Goal: Task Accomplishment & Management: Manage account settings

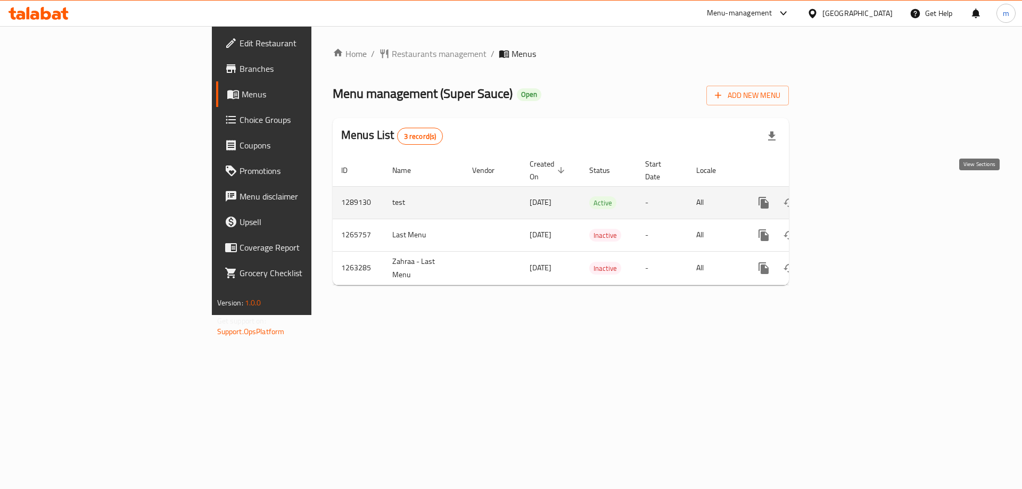
click at [847, 196] on icon "enhanced table" at bounding box center [840, 202] width 13 height 13
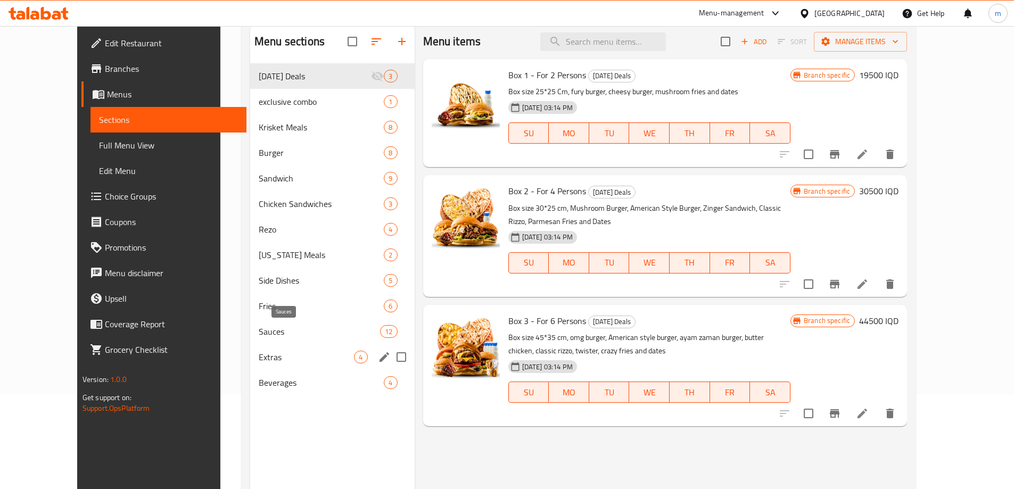
scroll to position [149, 0]
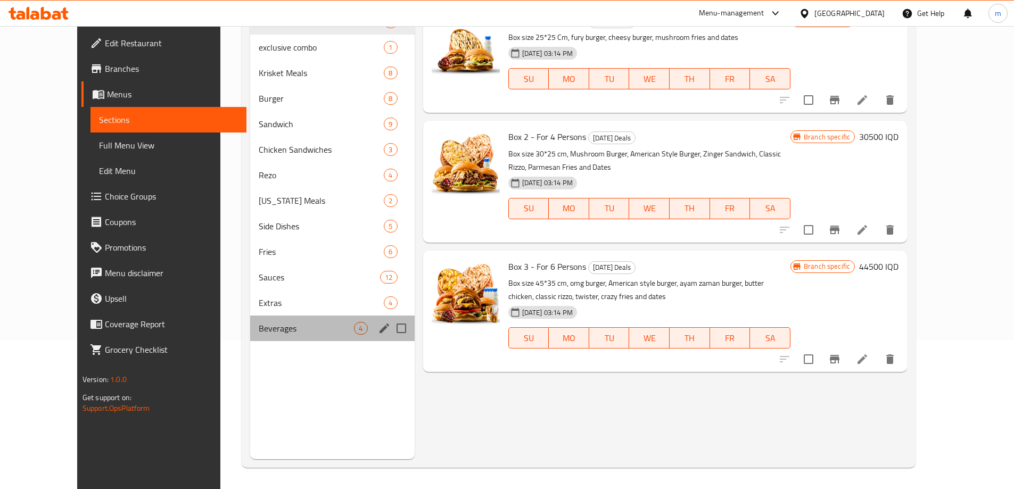
drag, startPoint x: 237, startPoint y: 335, endPoint x: 243, endPoint y: 333, distance: 6.7
click at [250, 334] on div "Beverages 4" at bounding box center [332, 329] width 164 height 26
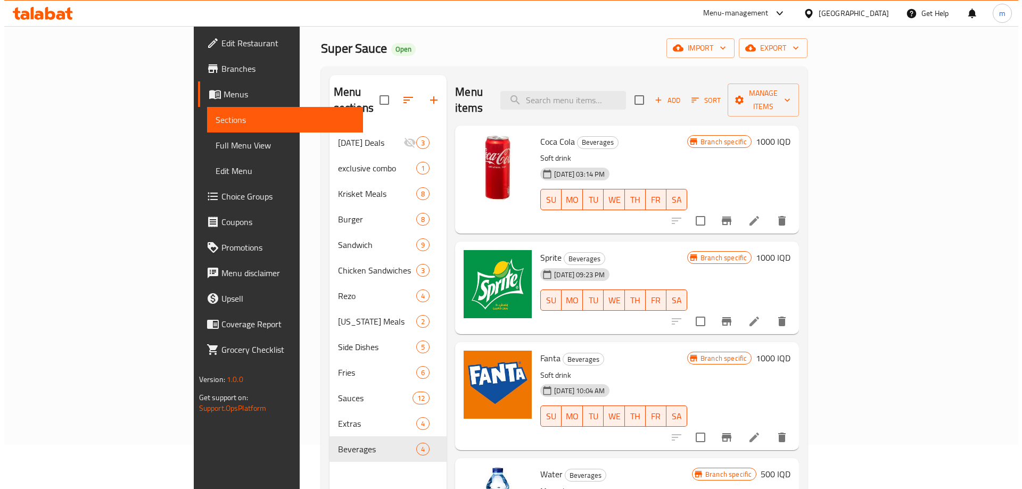
scroll to position [25, 0]
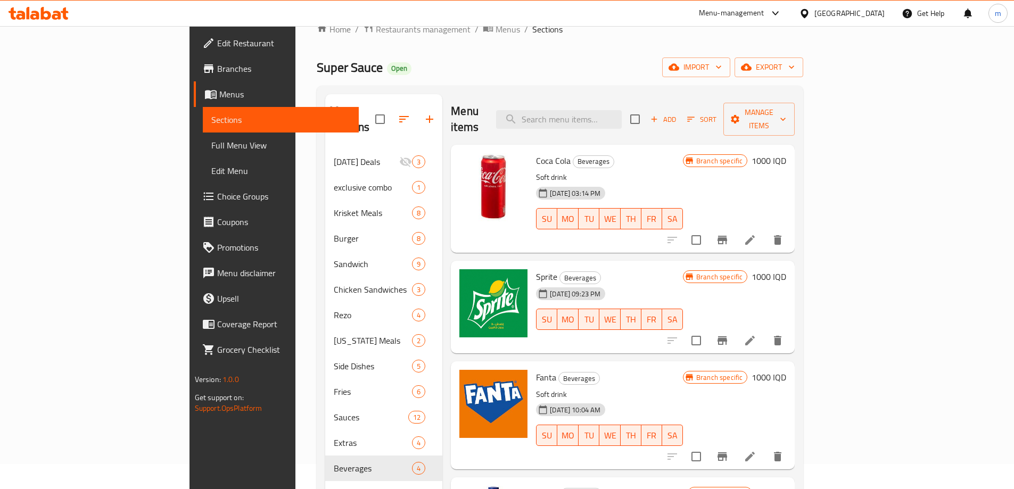
click at [727, 336] on icon "Branch-specific-item" at bounding box center [722, 340] width 10 height 9
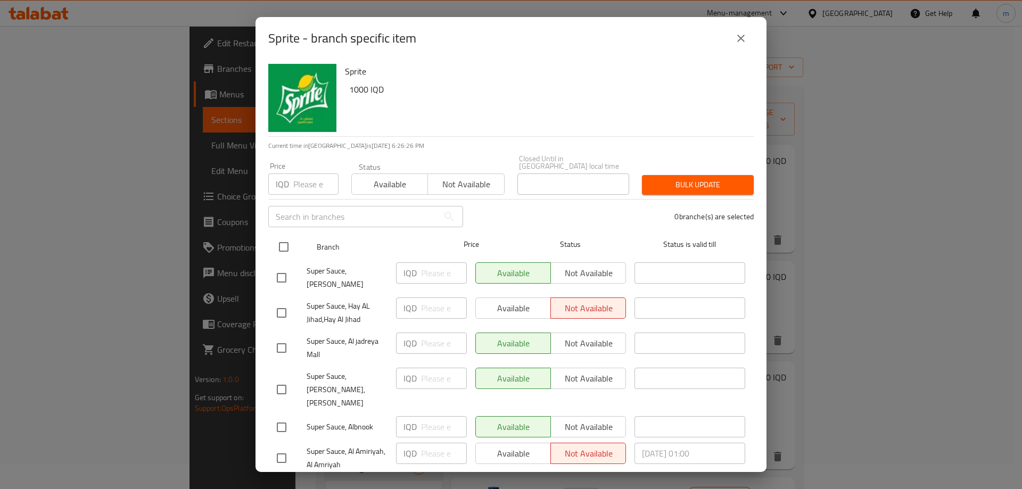
click at [282, 240] on input "checkbox" at bounding box center [283, 247] width 22 height 22
checkbox input "true"
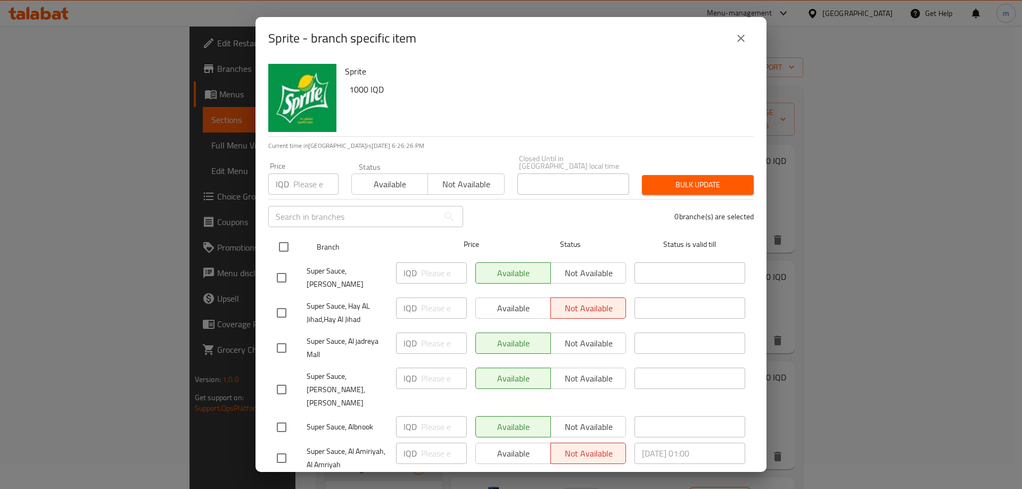
checkbox input "true"
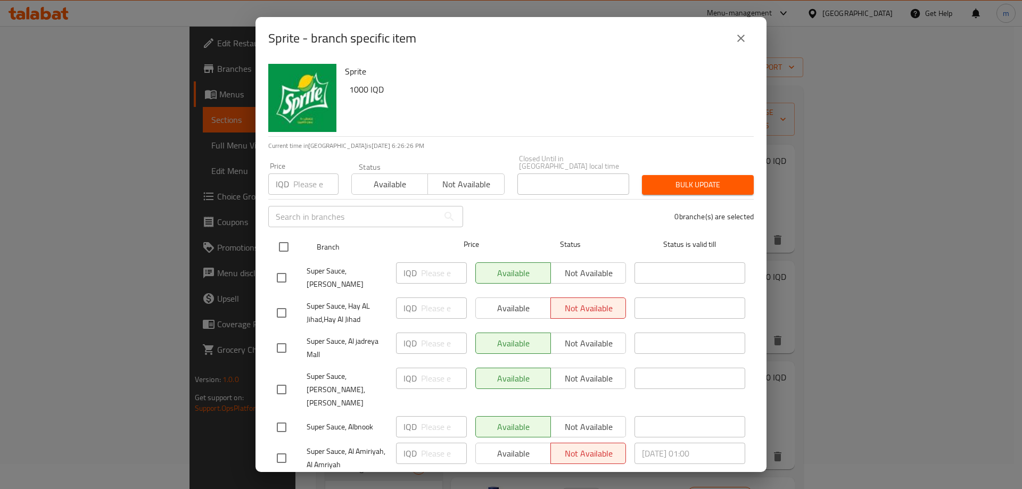
checkbox input "true"
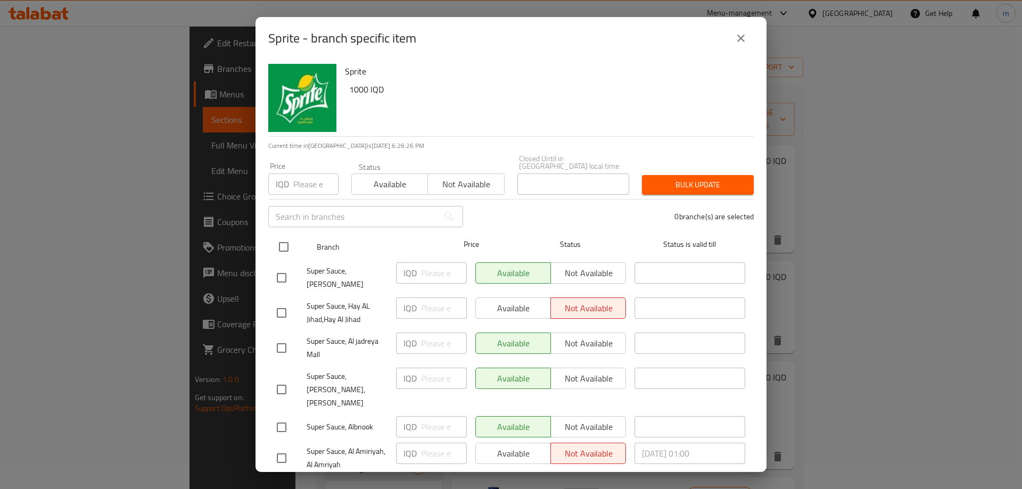
checkbox input "true"
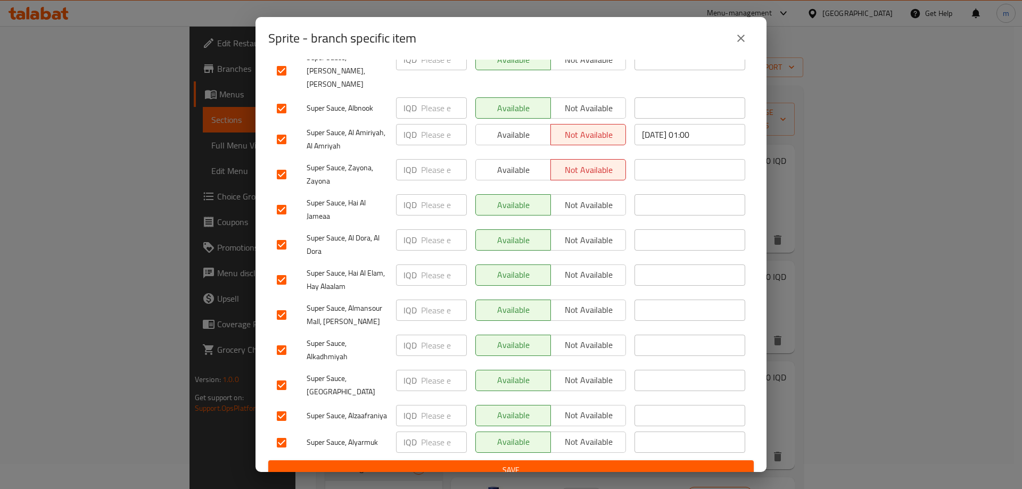
scroll to position [195, 0]
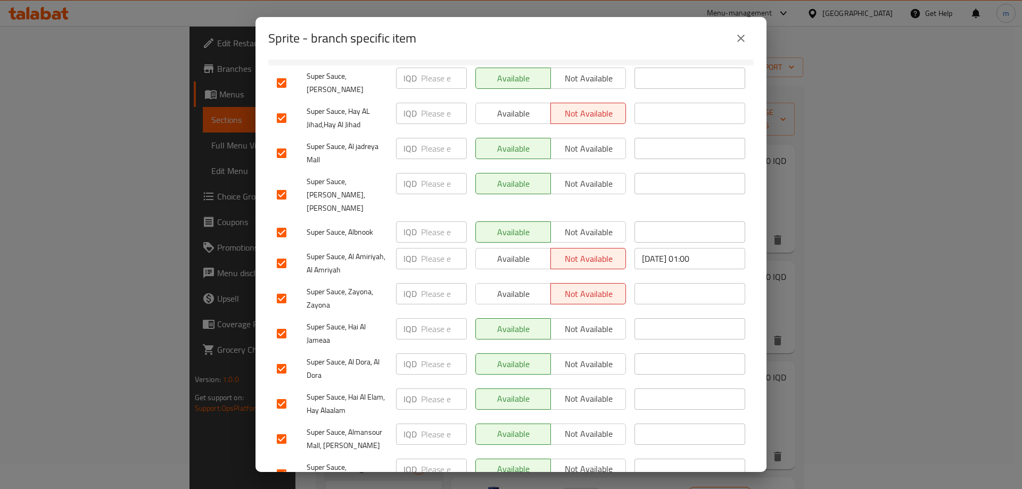
click at [488, 286] on span "Available" at bounding box center [513, 293] width 67 height 15
click at [509, 251] on span "Available" at bounding box center [513, 258] width 67 height 15
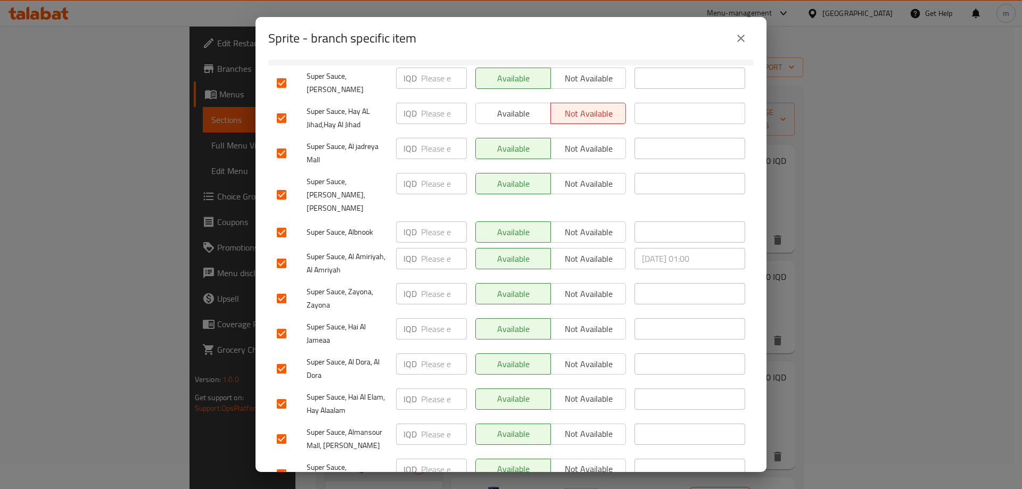
click at [510, 106] on span "Available" at bounding box center [513, 113] width 67 height 15
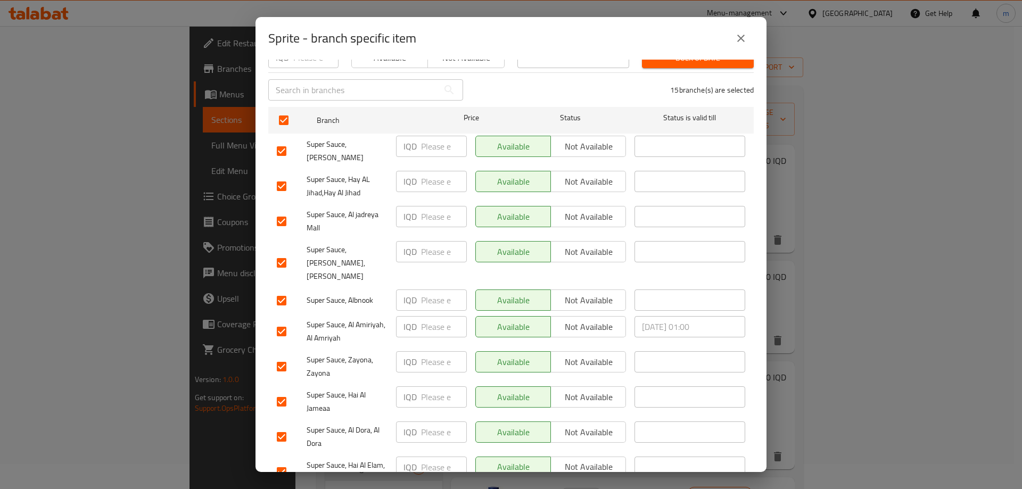
scroll to position [319, 0]
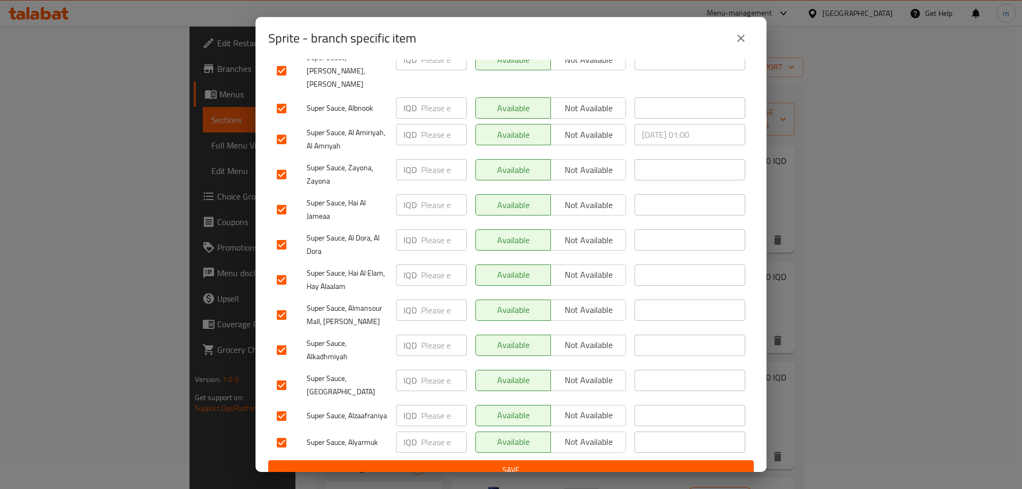
click at [500, 463] on span "Save" at bounding box center [511, 469] width 468 height 13
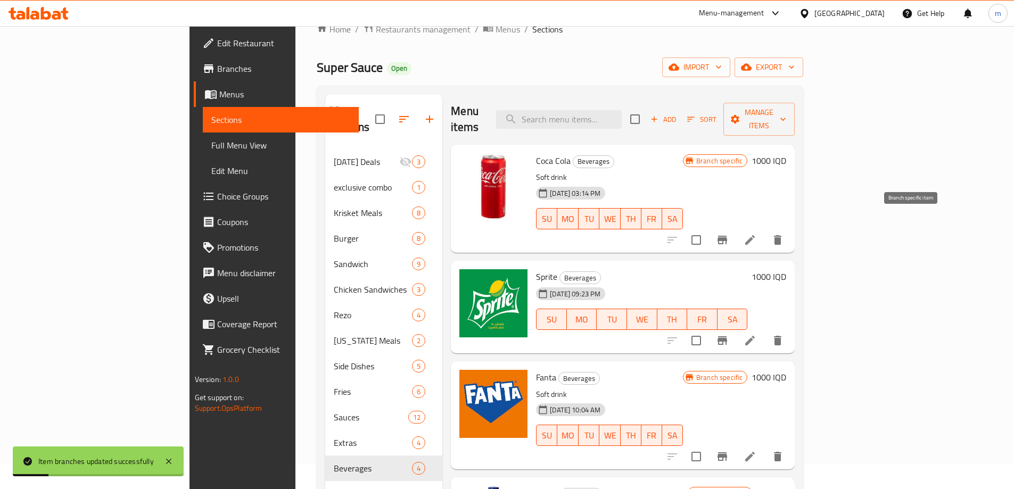
click at [727, 236] on icon "Branch-specific-item" at bounding box center [722, 240] width 10 height 9
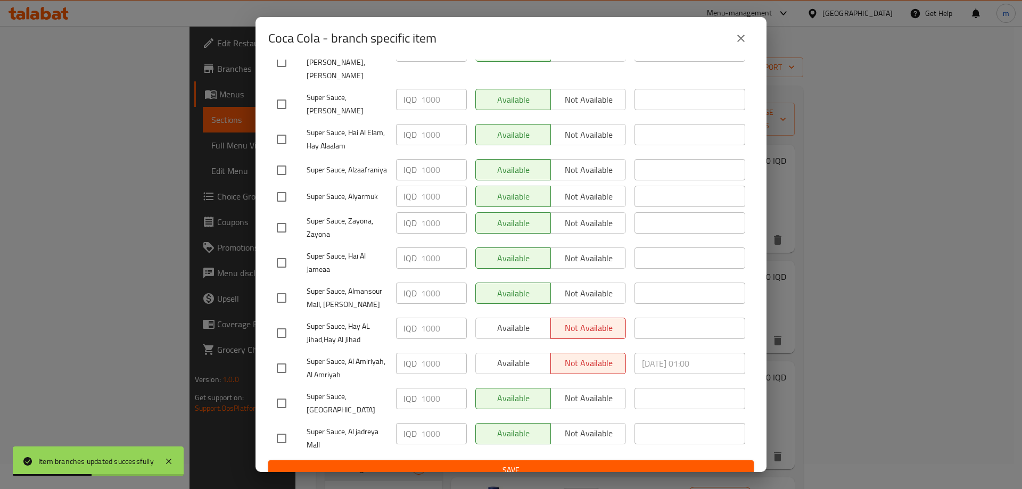
click at [281, 322] on input "checkbox" at bounding box center [281, 333] width 22 height 22
checkbox input "true"
click at [284, 360] on input "checkbox" at bounding box center [281, 368] width 22 height 22
checkbox input "true"
click at [506, 320] on span "Available" at bounding box center [513, 327] width 67 height 15
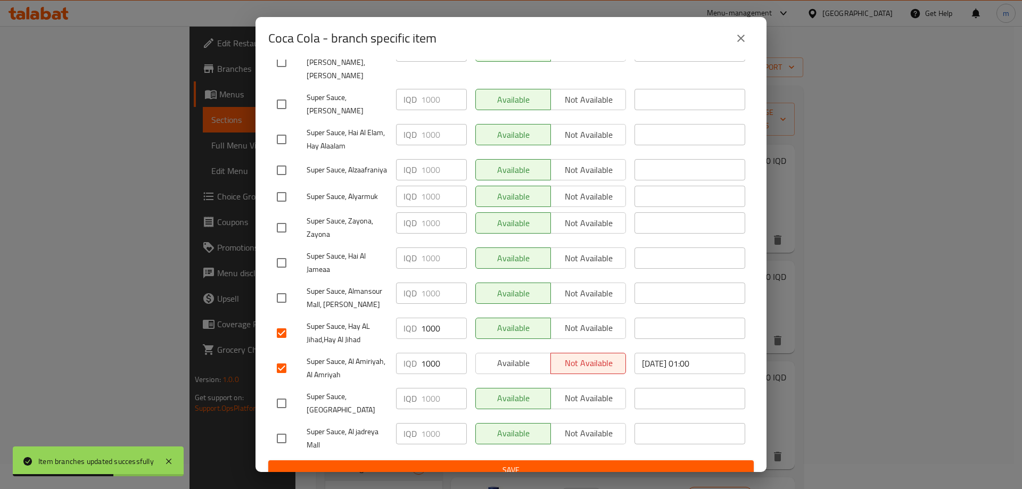
click at [501, 355] on span "Available" at bounding box center [513, 362] width 67 height 15
click at [468, 463] on span "Save" at bounding box center [511, 469] width 468 height 13
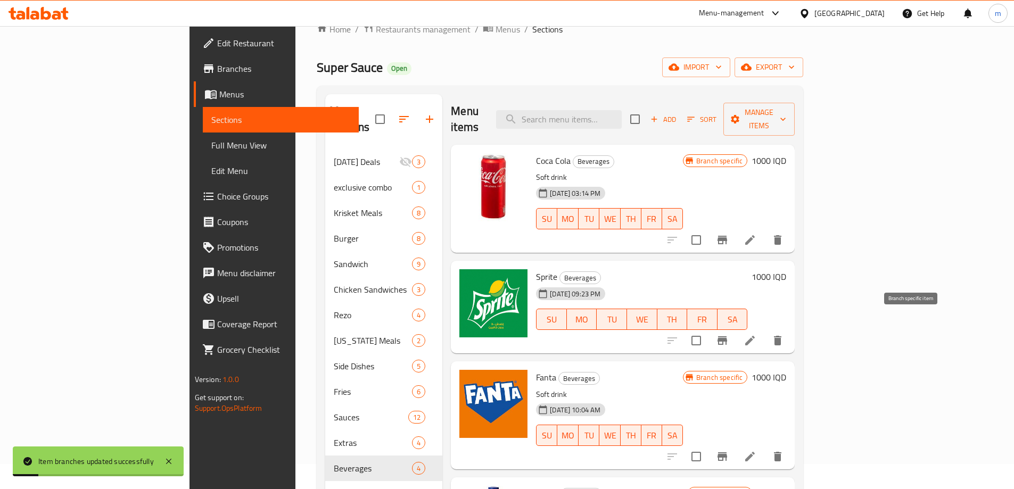
click at [728, 334] on icon "Branch-specific-item" at bounding box center [722, 340] width 13 height 13
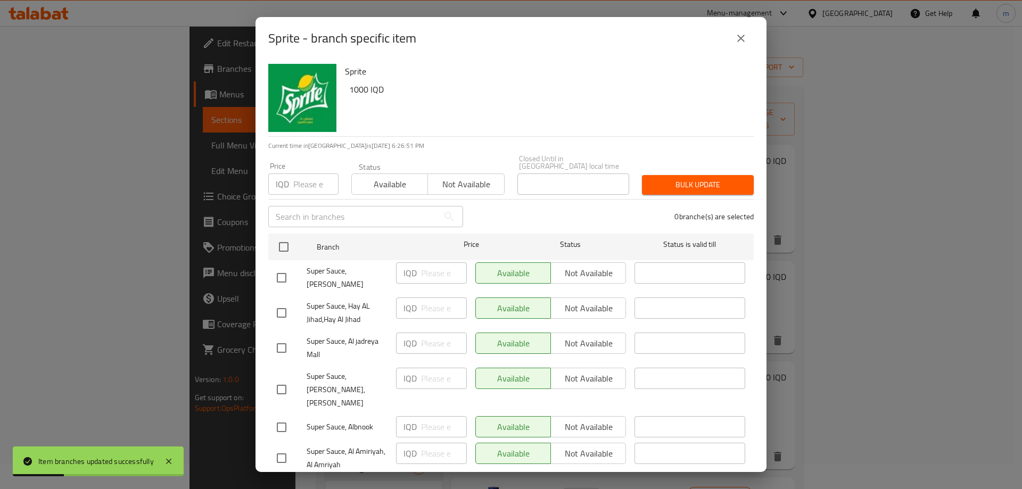
click at [737, 36] on icon "close" at bounding box center [740, 38] width 7 height 7
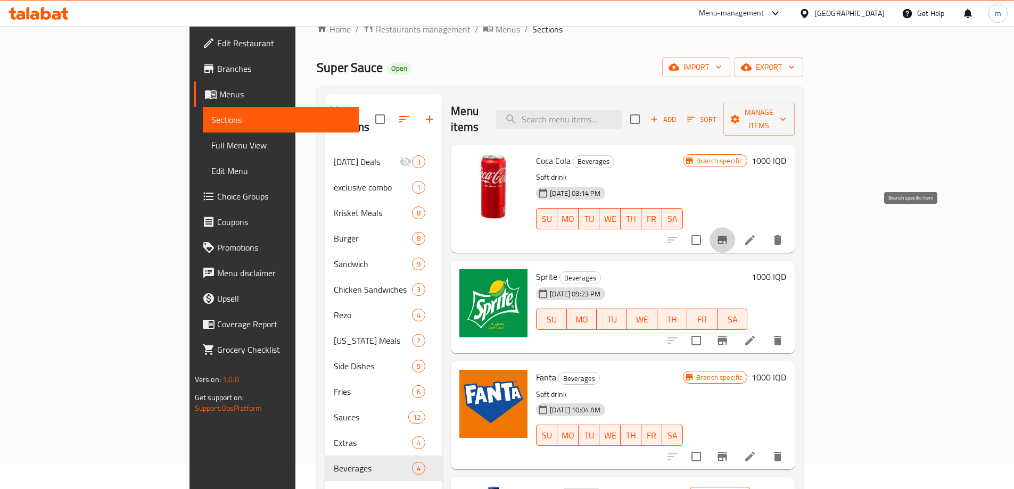
click at [727, 236] on icon "Branch-specific-item" at bounding box center [722, 240] width 10 height 9
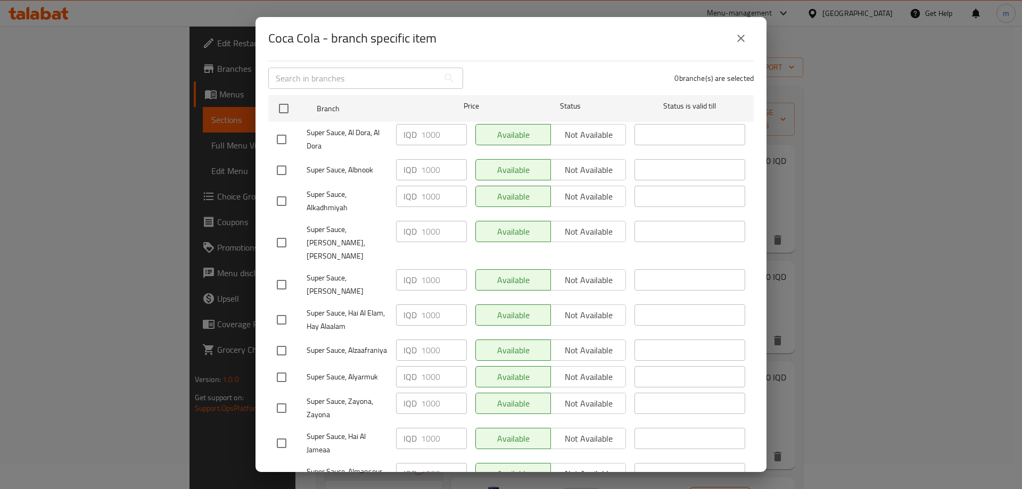
scroll to position [70, 0]
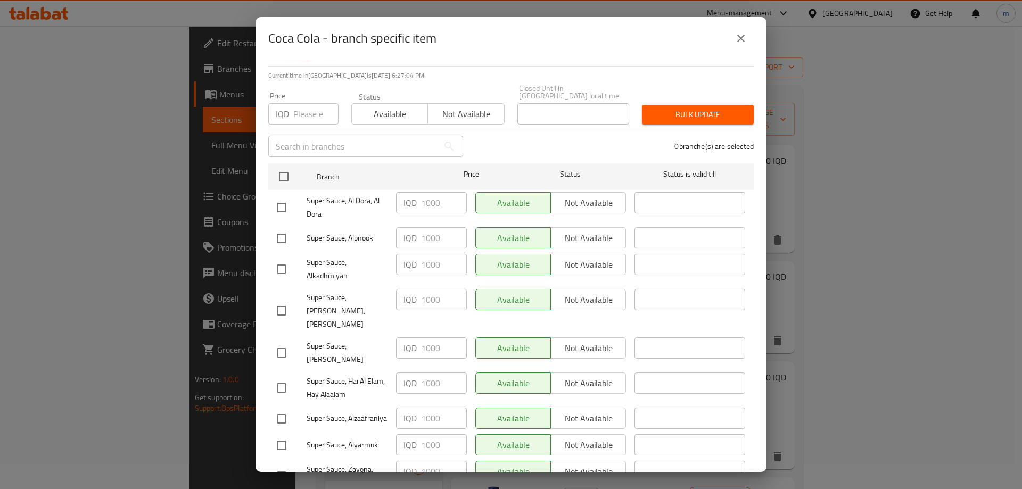
click at [737, 43] on icon "close" at bounding box center [740, 38] width 13 height 13
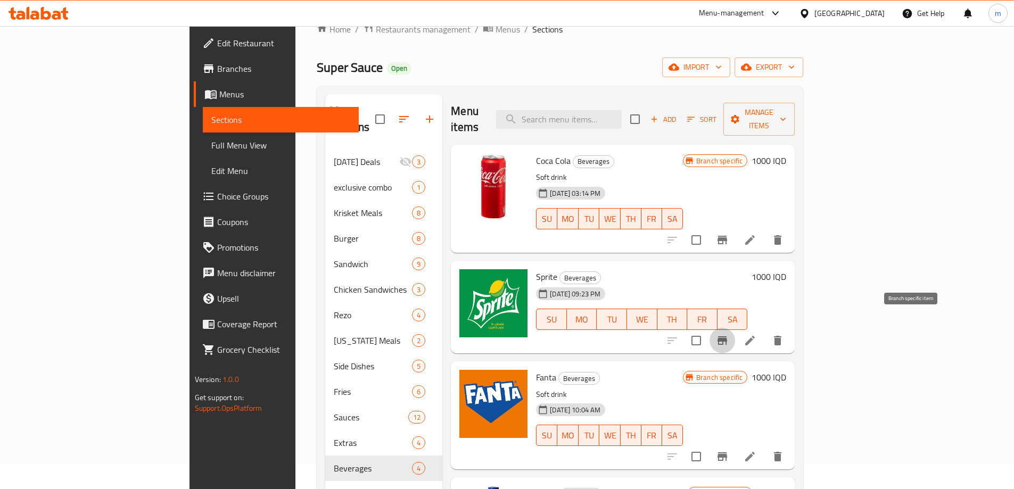
click at [735, 328] on button "Branch-specific-item" at bounding box center [722, 341] width 26 height 26
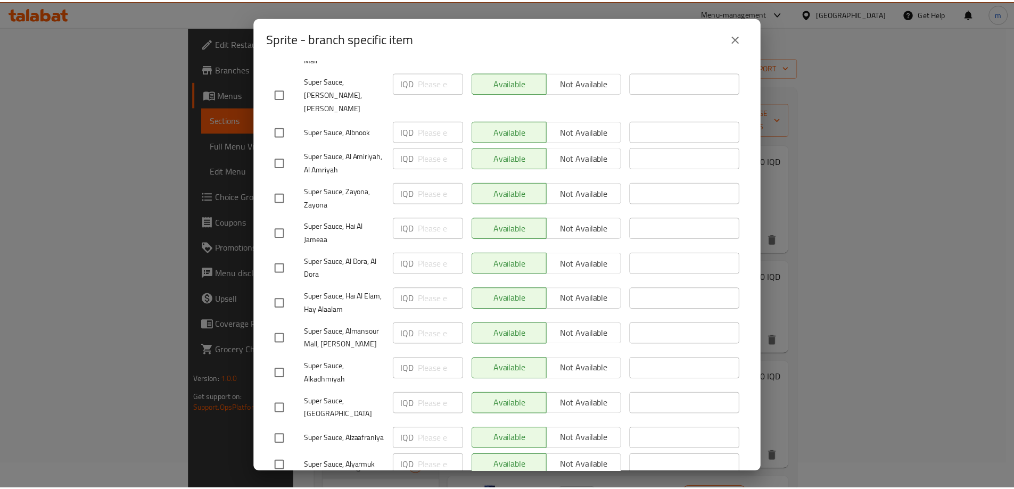
scroll to position [319, 0]
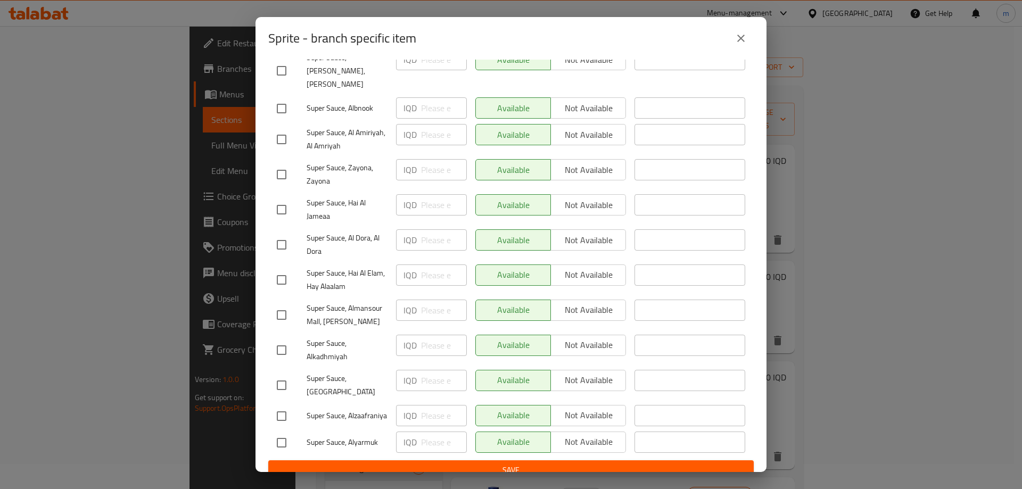
click at [740, 31] on button "close" at bounding box center [741, 39] width 26 height 26
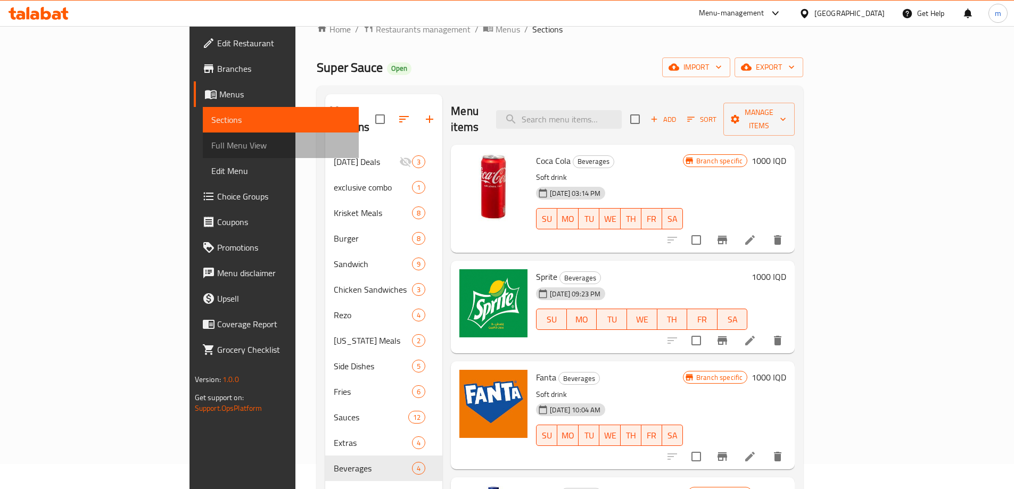
click at [211, 141] on span "Full Menu View" at bounding box center [280, 145] width 139 height 13
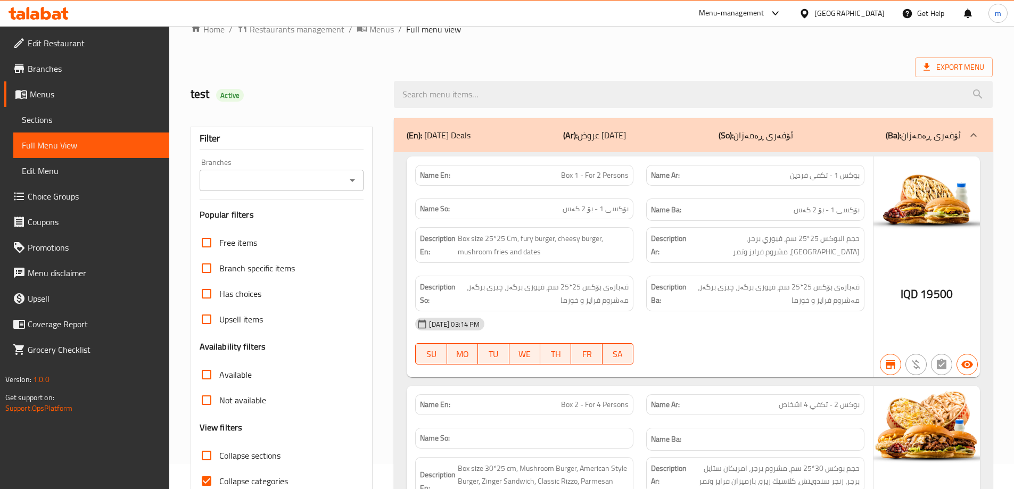
click at [266, 182] on input "Branches" at bounding box center [273, 180] width 140 height 15
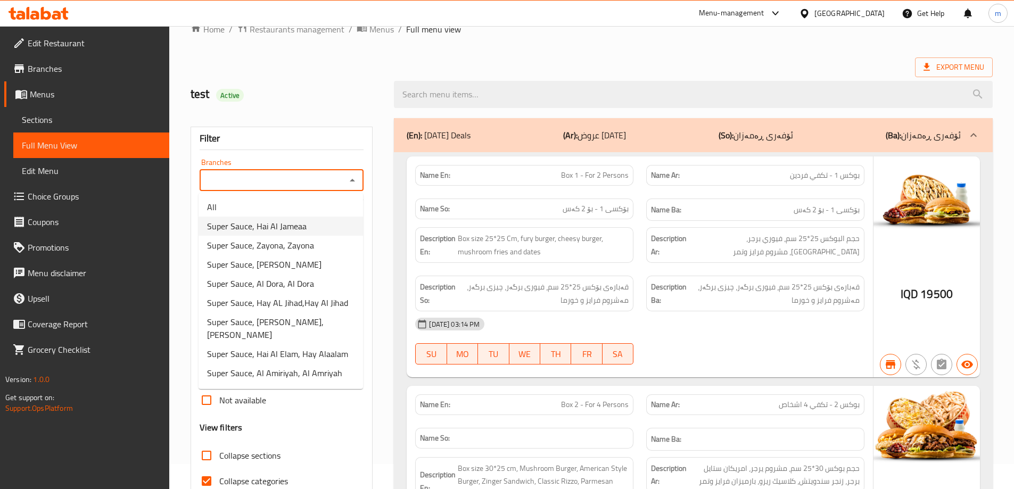
click at [319, 219] on li "Super Sauce, Hai Al Jameaa" at bounding box center [280, 226] width 164 height 19
type input "Super Sauce, Hai Al Jameaa"
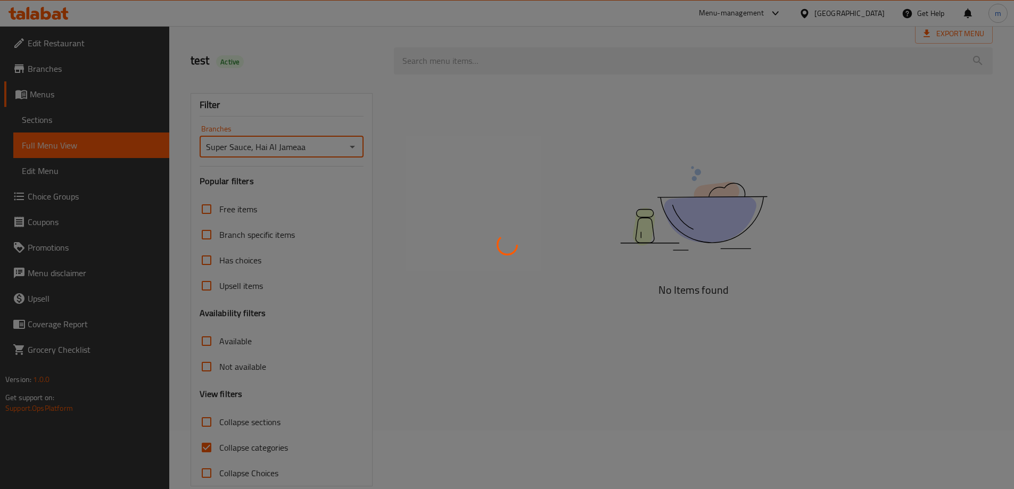
scroll to position [77, 0]
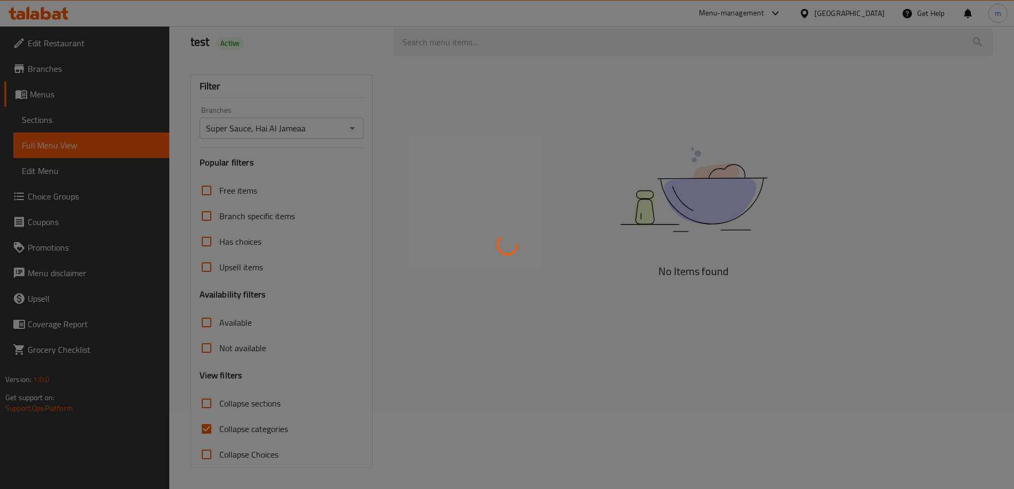
click at [213, 424] on div at bounding box center [507, 244] width 1014 height 489
click at [212, 424] on div at bounding box center [507, 244] width 1014 height 489
click at [204, 404] on div at bounding box center [507, 244] width 1014 height 489
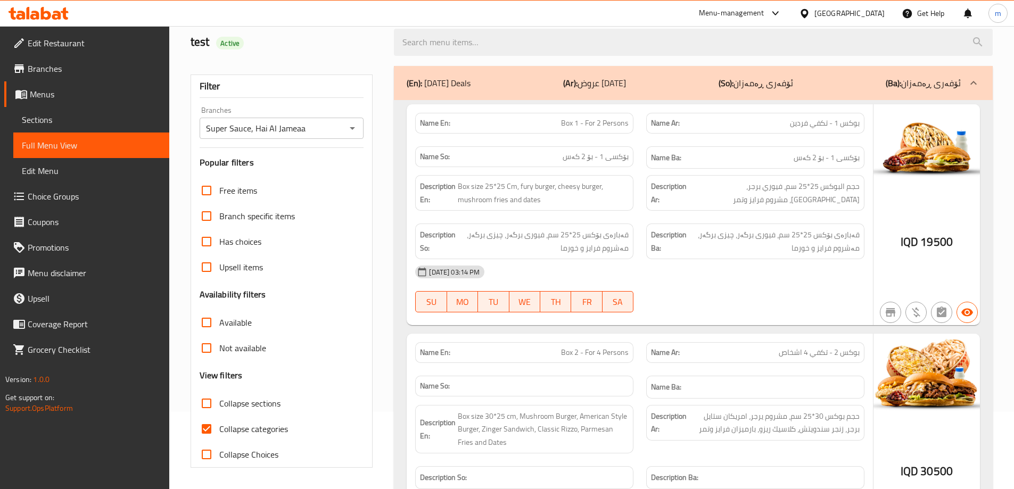
click at [204, 404] on input "Collapse sections" at bounding box center [207, 404] width 26 height 26
checkbox input "true"
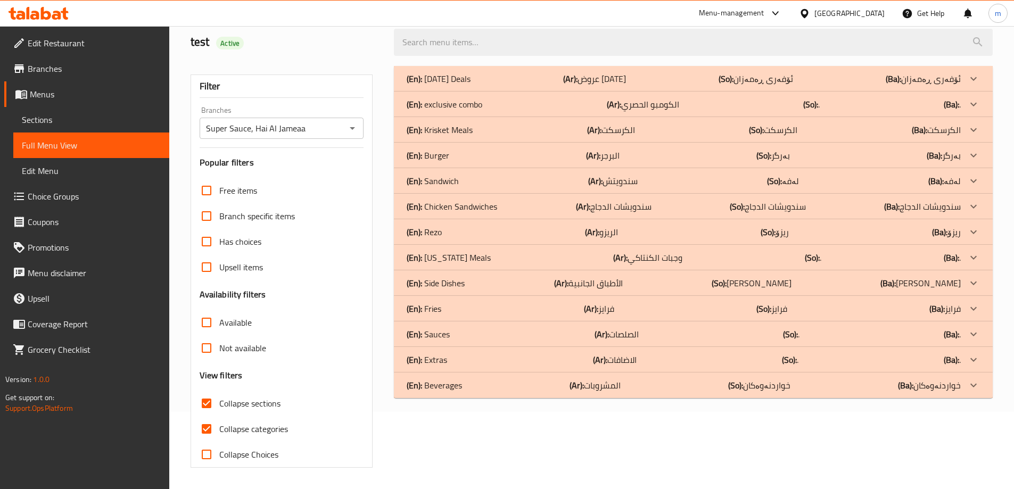
click at [449, 85] on p "(En): Beverages" at bounding box center [438, 78] width 64 height 13
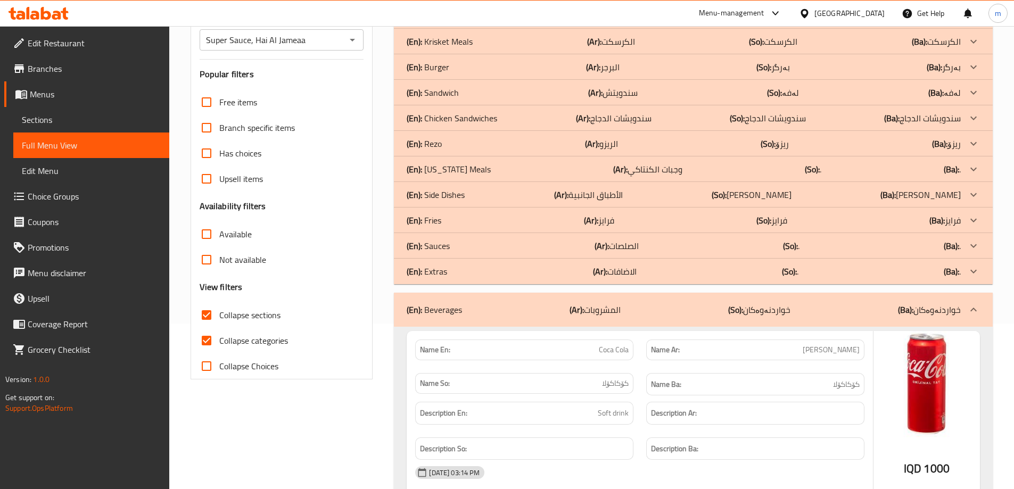
scroll to position [0, 0]
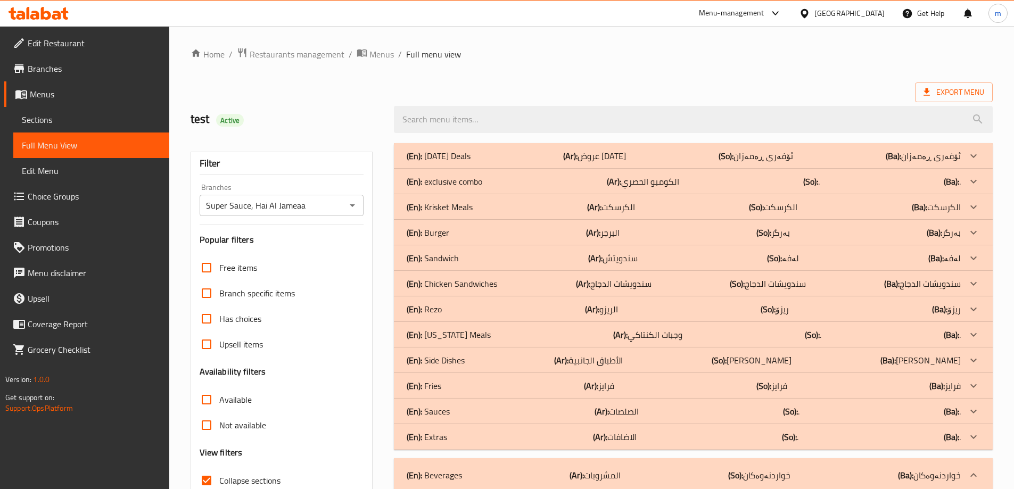
click at [351, 203] on icon "Open" at bounding box center [352, 205] width 13 height 13
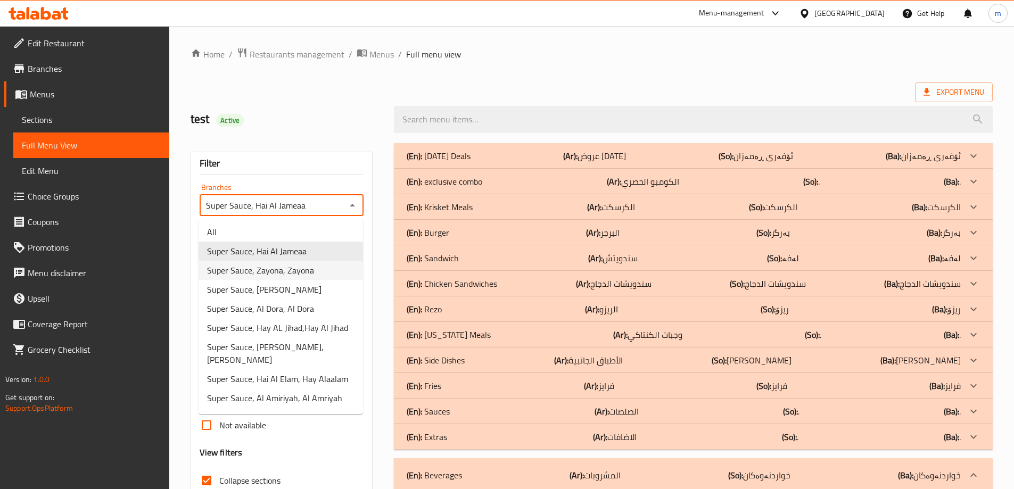
click at [305, 270] on span "Super Sauce, Zayona, Zayona" at bounding box center [260, 270] width 107 height 13
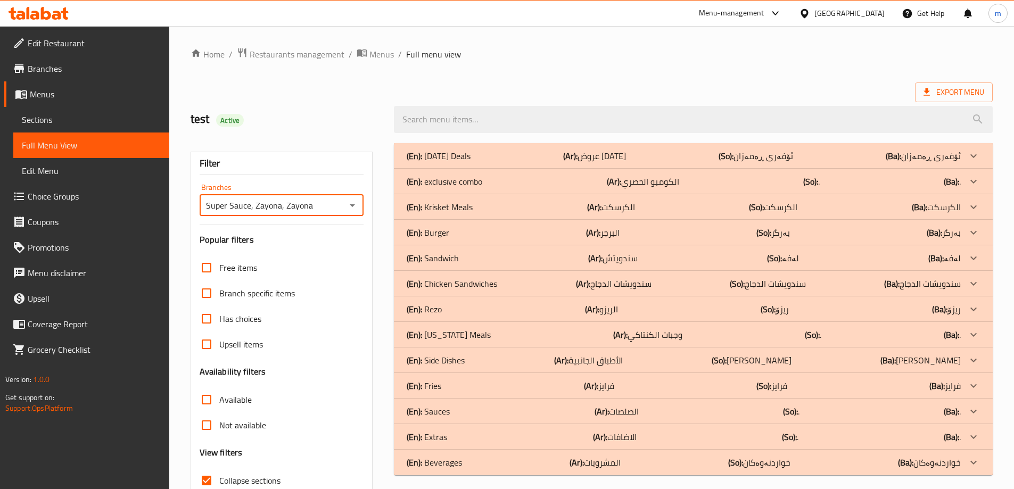
scroll to position [77, 0]
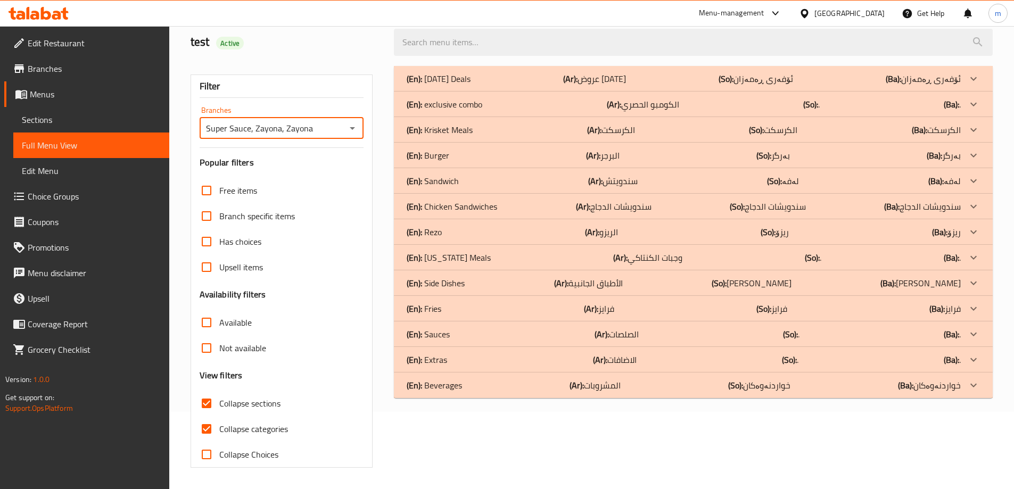
click at [641, 85] on div "(En): Beverages (Ar): المشروبات (So): خواردنەوەکان (Ba): خواردنەوەکان" at bounding box center [683, 78] width 554 height 13
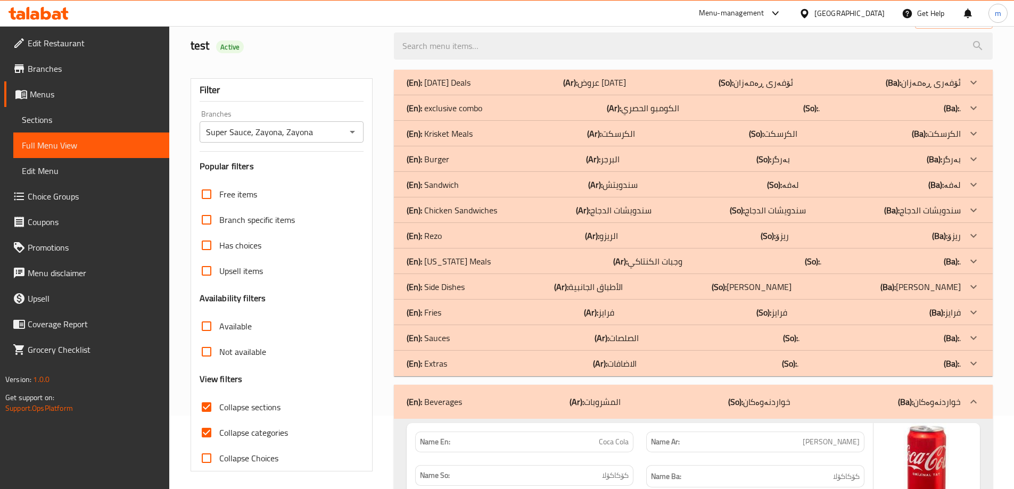
scroll to position [0, 0]
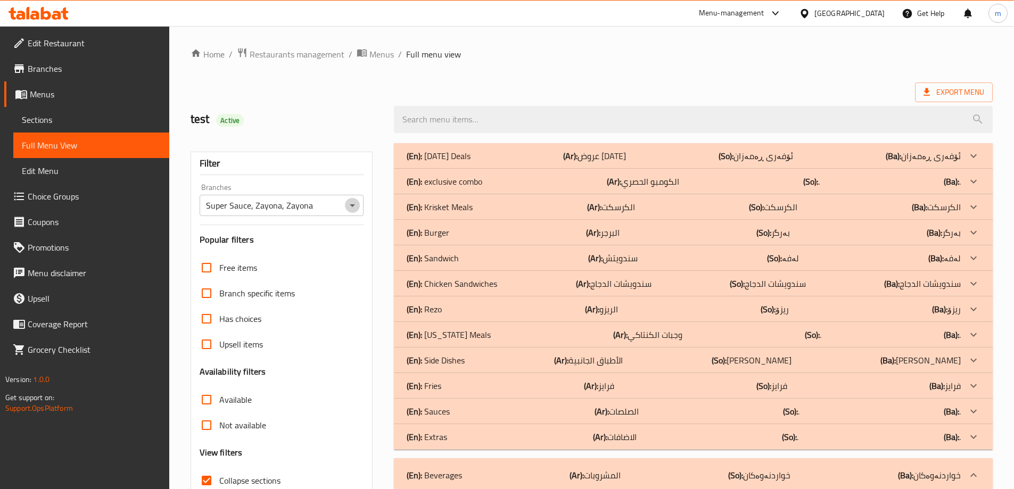
click at [352, 208] on icon "Open" at bounding box center [352, 205] width 13 height 13
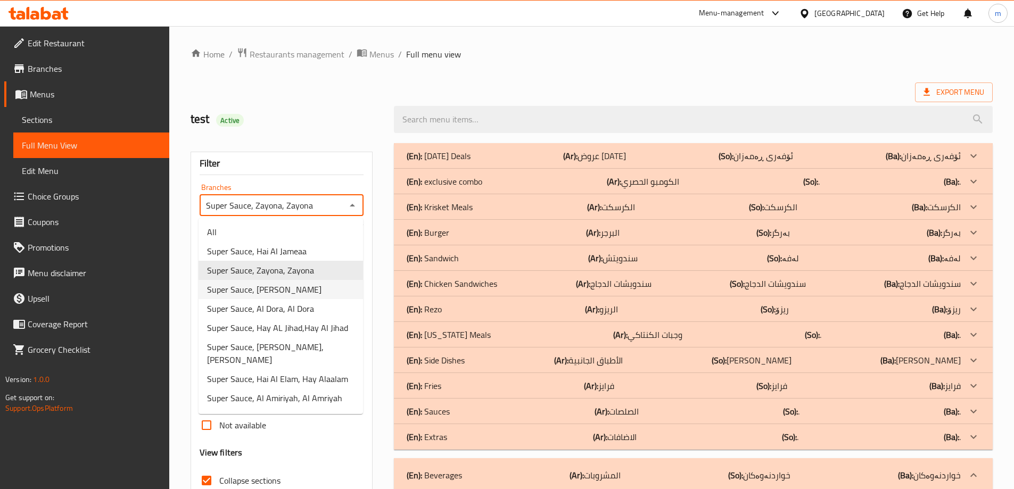
click at [301, 292] on span "Super Sauce, [PERSON_NAME]" at bounding box center [264, 289] width 114 height 13
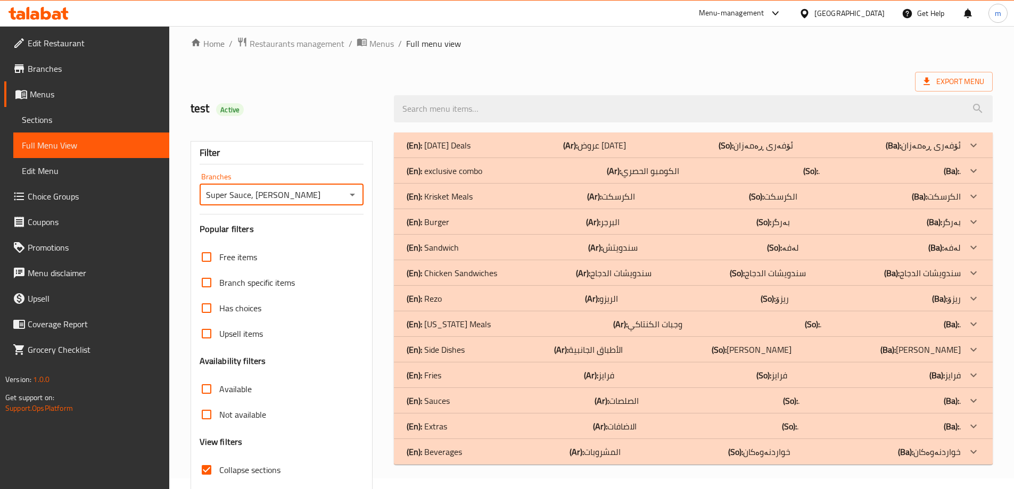
scroll to position [77, 0]
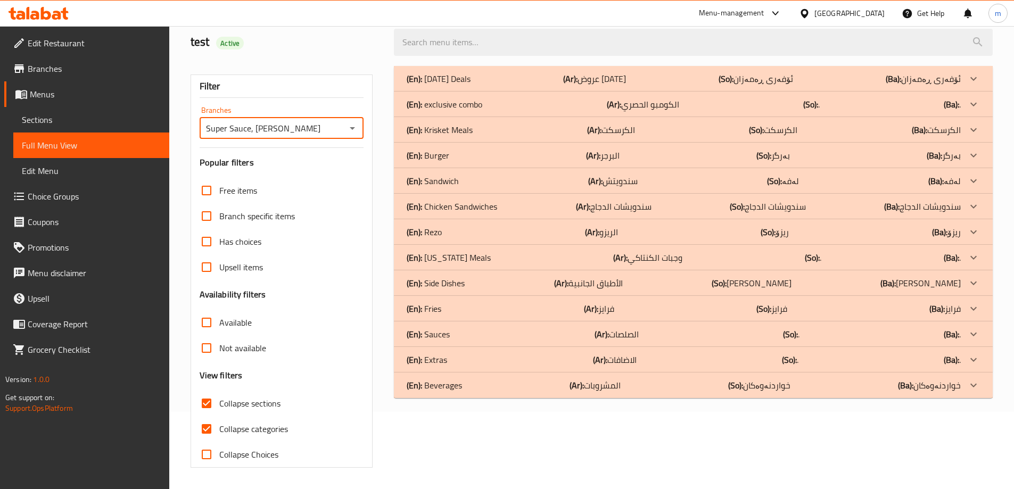
click at [460, 85] on p "(En): Beverages" at bounding box center [438, 78] width 64 height 13
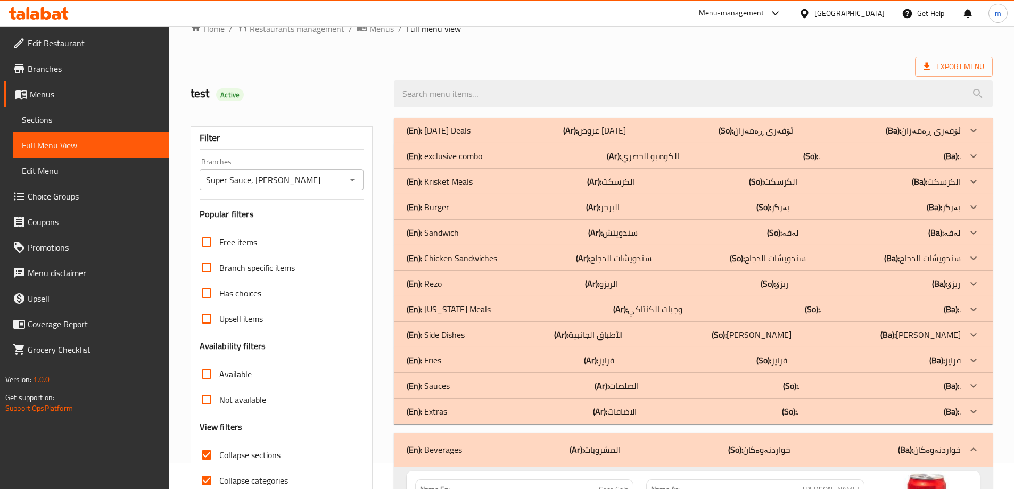
scroll to position [0, 0]
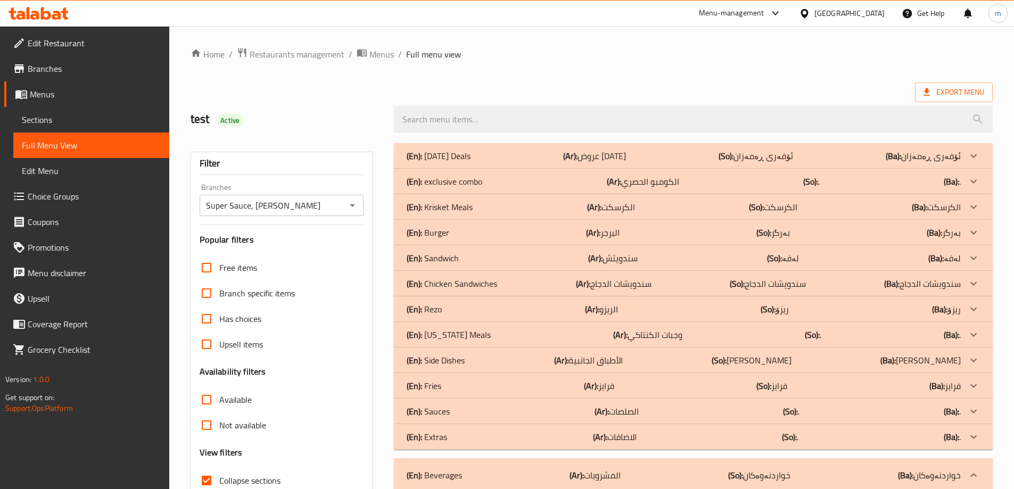
drag, startPoint x: 354, startPoint y: 205, endPoint x: 347, endPoint y: 212, distance: 9.4
click at [353, 205] on icon "Open" at bounding box center [352, 205] width 13 height 13
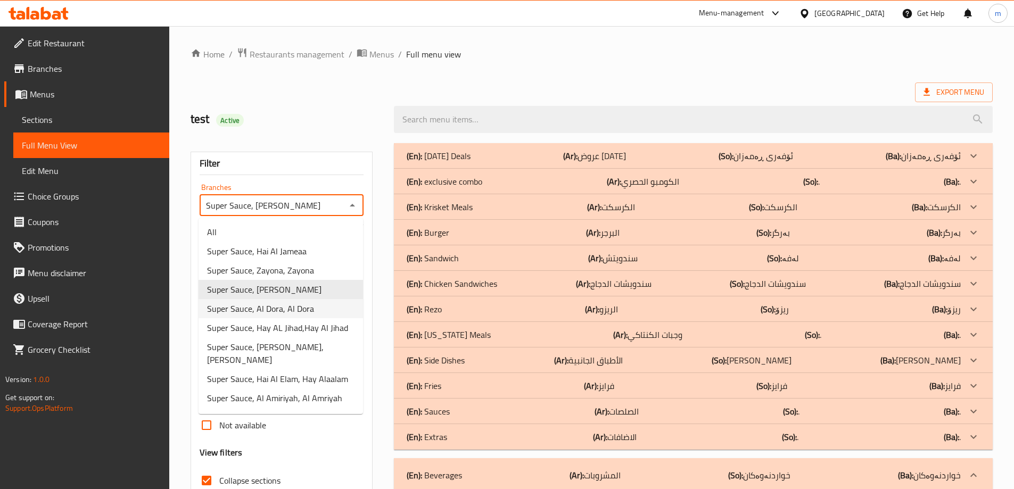
click at [316, 306] on li "Super Sauce, Al Dora, Al Dora" at bounding box center [280, 308] width 164 height 19
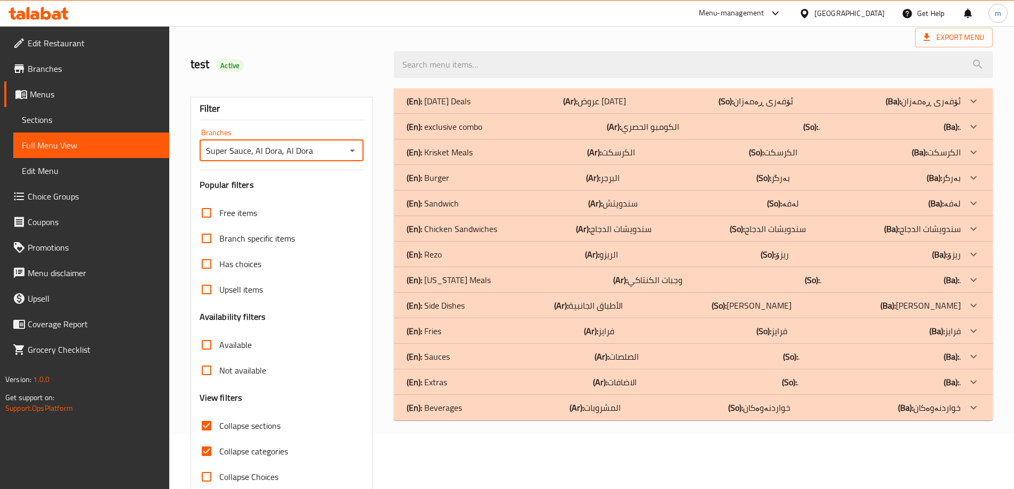
scroll to position [77, 0]
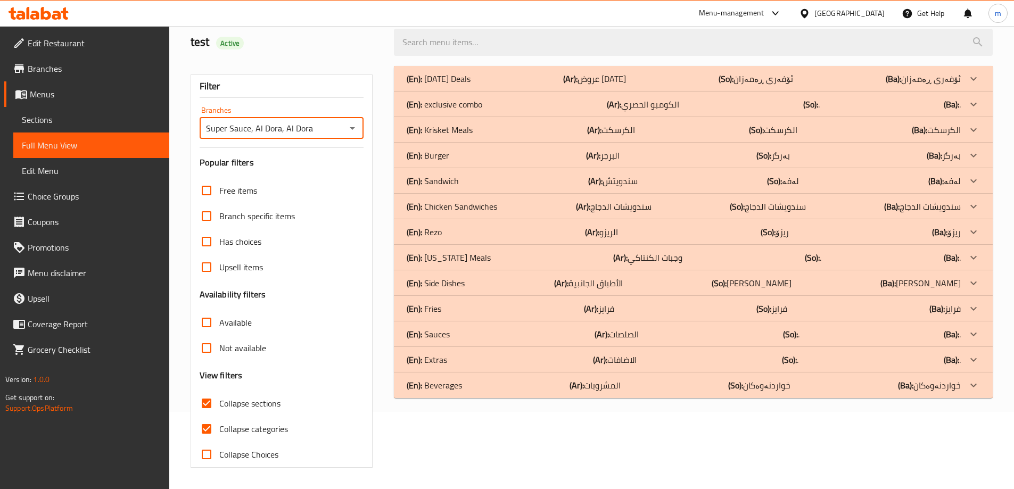
click at [591, 85] on p "(Ar): المشروبات" at bounding box center [594, 78] width 63 height 13
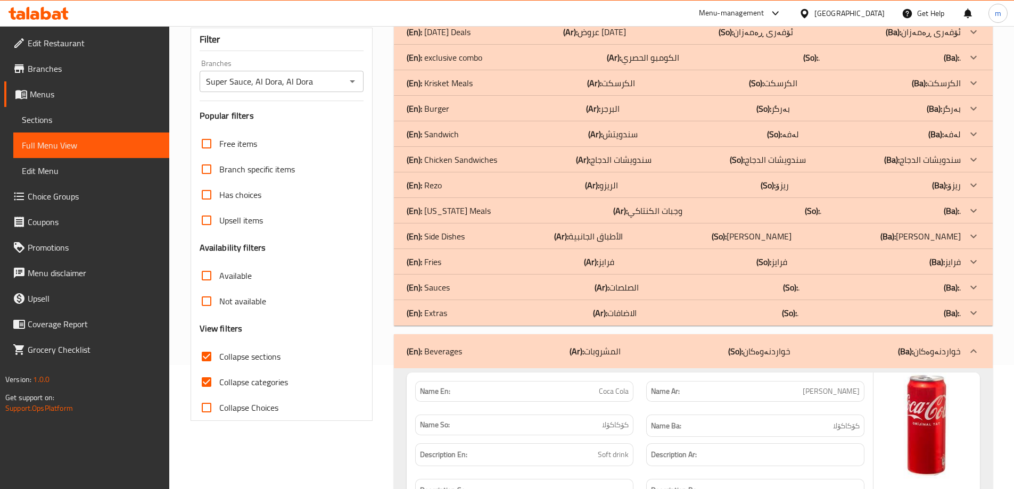
scroll to position [0, 0]
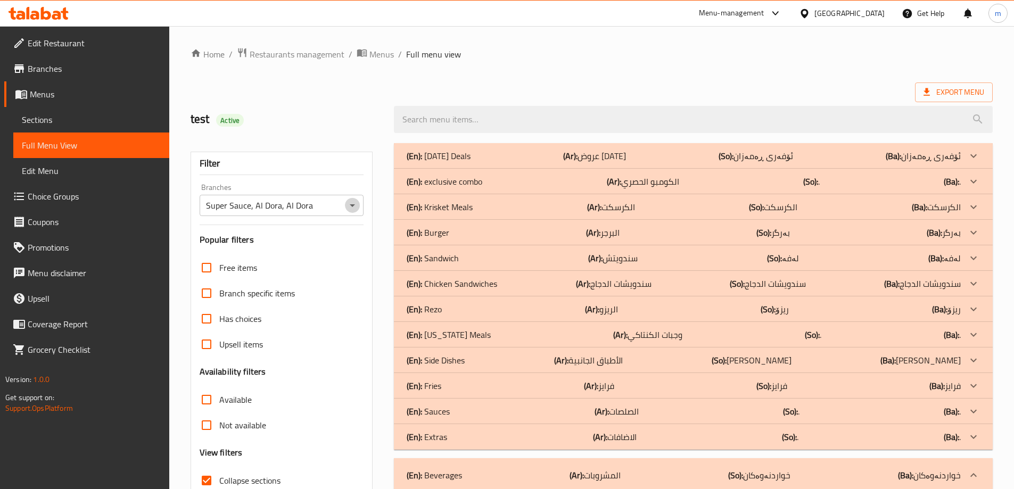
click at [348, 205] on icon "Open" at bounding box center [352, 205] width 13 height 13
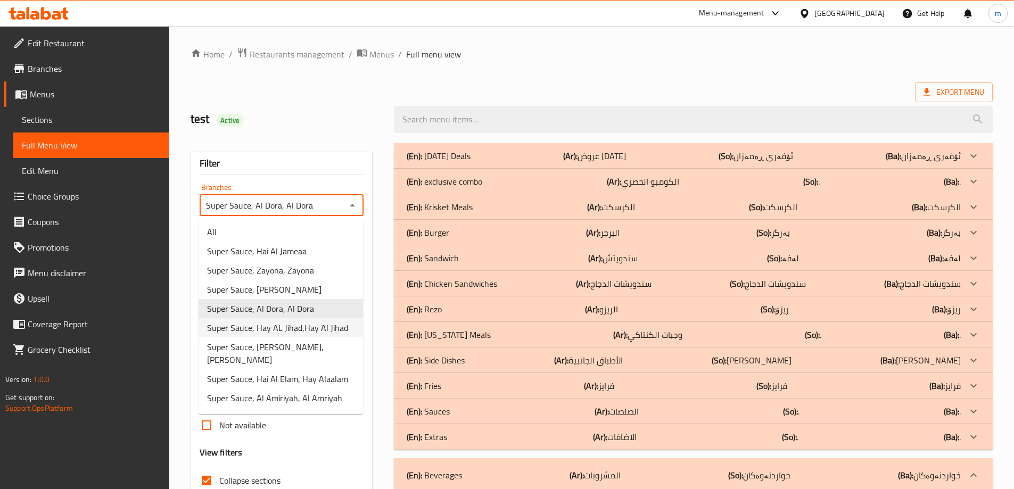
click at [261, 331] on span "Super Sauce, Hay AL Jihad,Hay Al Jihad" at bounding box center [277, 327] width 141 height 13
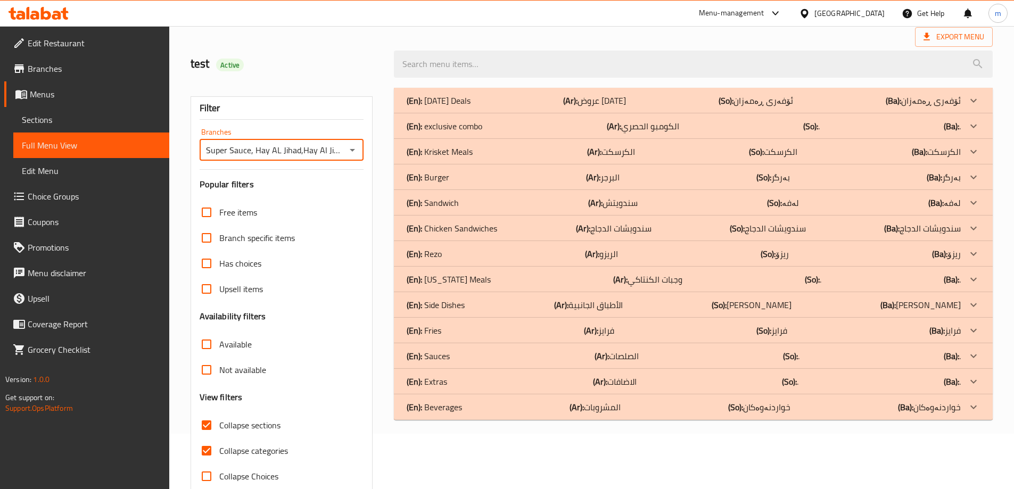
scroll to position [77, 0]
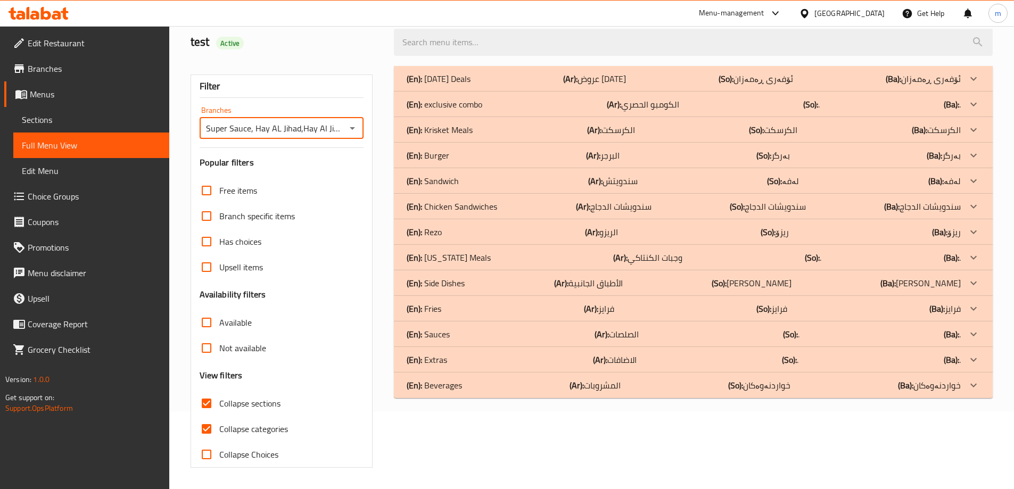
click at [478, 85] on div "(En): Beverages (Ar): المشروبات (So): خواردنەوەکان (Ba): خواردنەوەکان" at bounding box center [683, 78] width 554 height 13
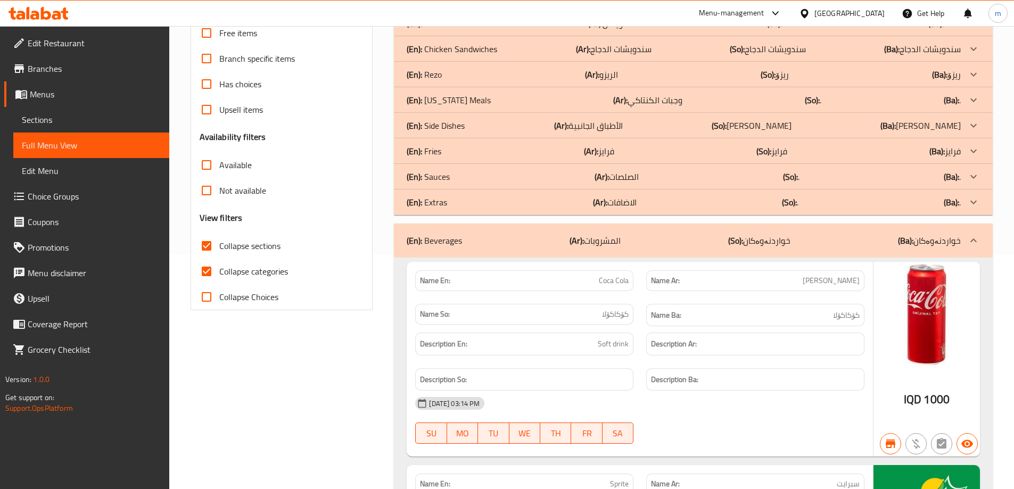
scroll to position [0, 0]
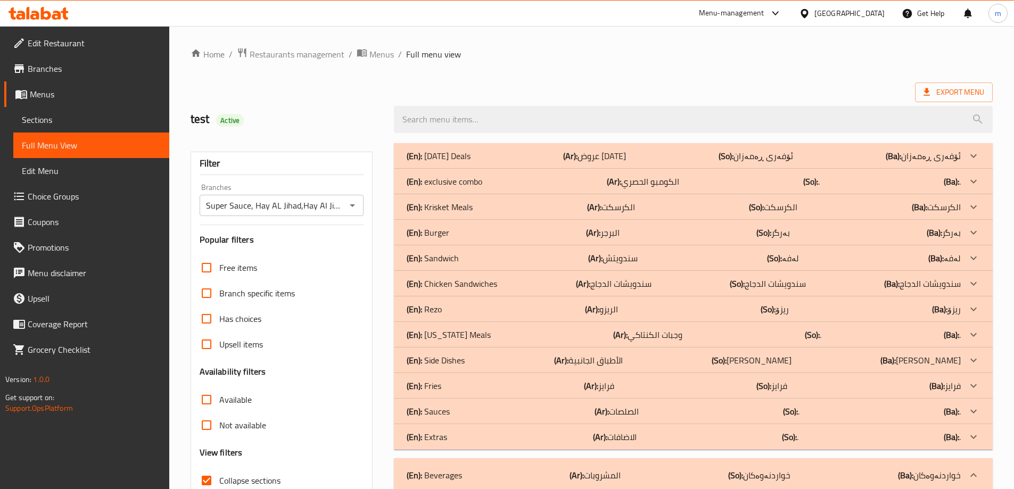
click at [351, 206] on icon "Open" at bounding box center [352, 205] width 13 height 13
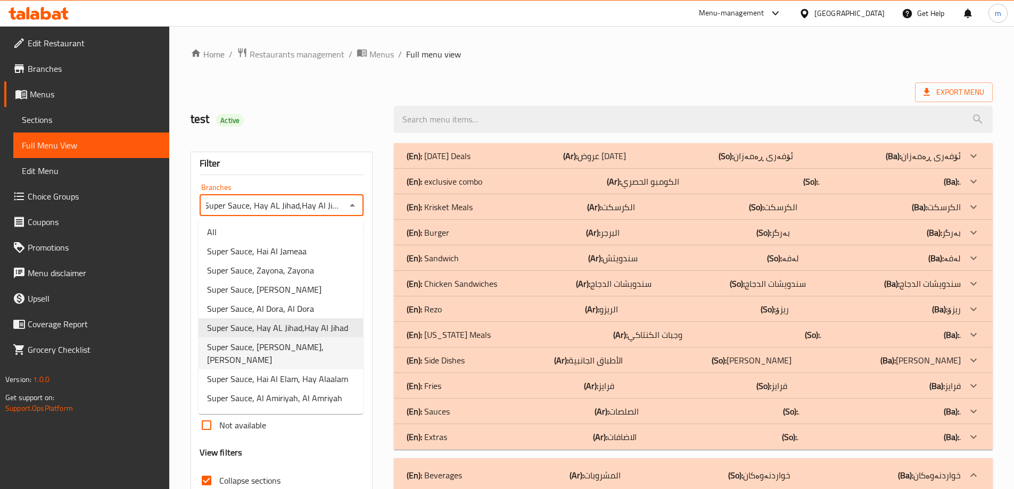
click at [313, 353] on span "Super Sauce, [PERSON_NAME], [PERSON_NAME]" at bounding box center [280, 354] width 147 height 26
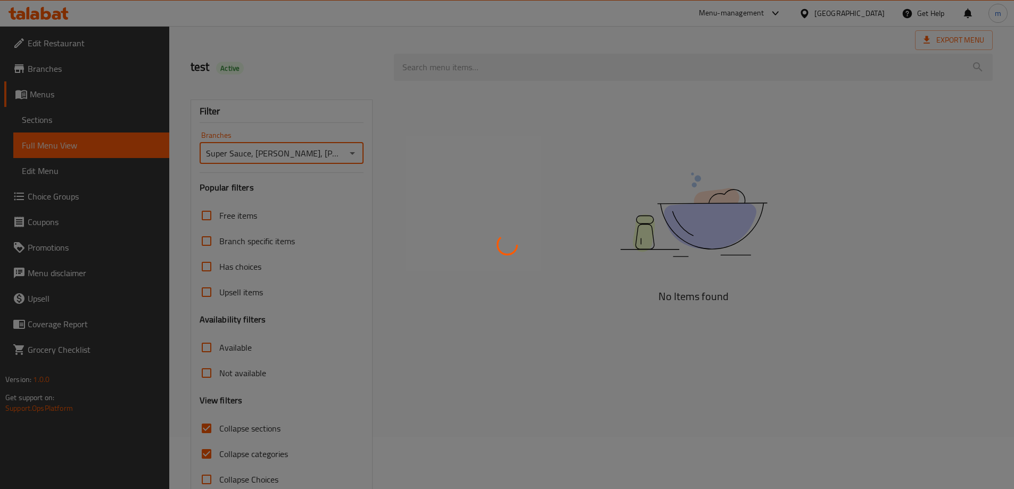
scroll to position [77, 0]
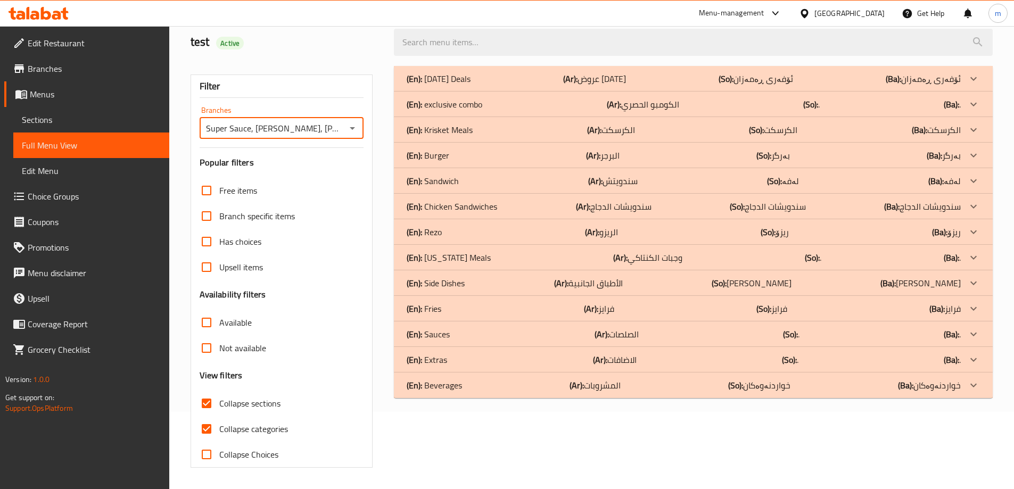
click at [443, 85] on p "(En): Beverages" at bounding box center [438, 78] width 64 height 13
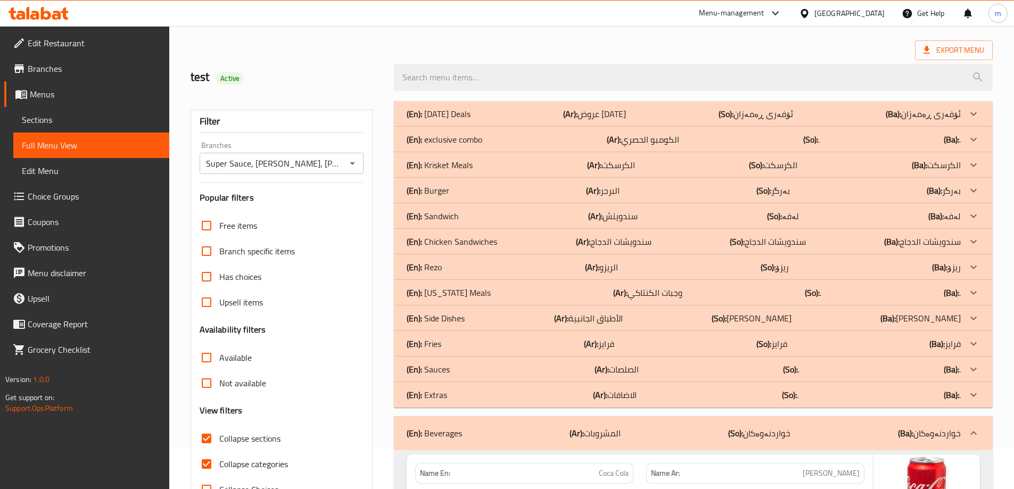
scroll to position [0, 0]
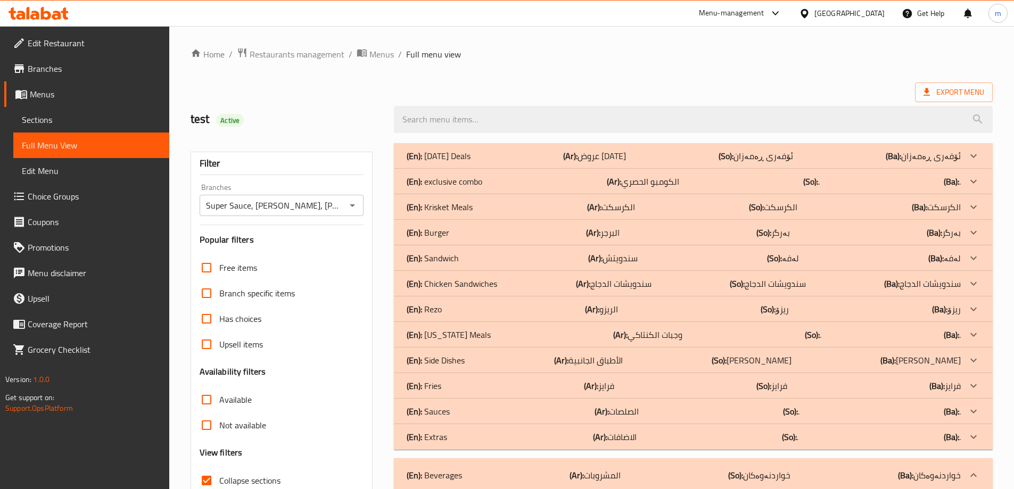
click at [347, 202] on icon "Open" at bounding box center [352, 205] width 13 height 13
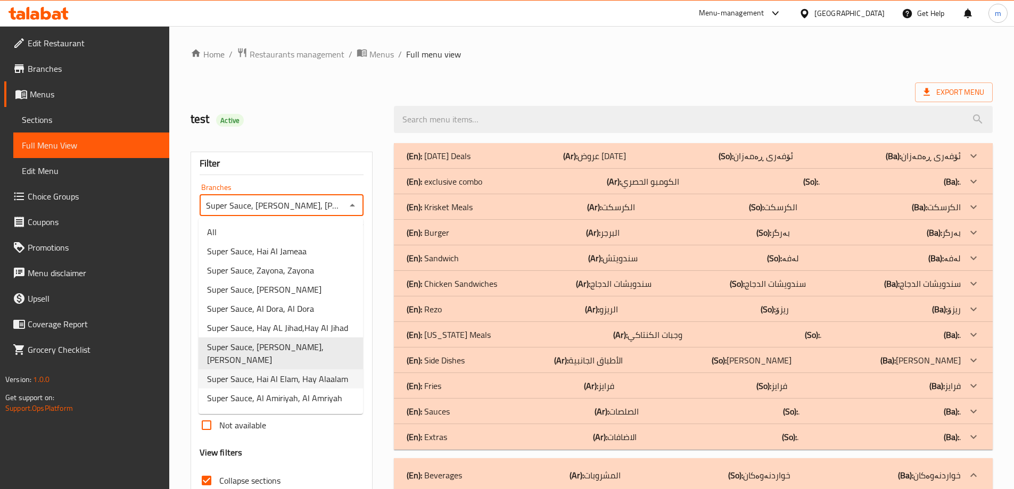
click at [312, 372] on span "Super Sauce, Hai Al Elam, Hay Alaalam" at bounding box center [277, 378] width 141 height 13
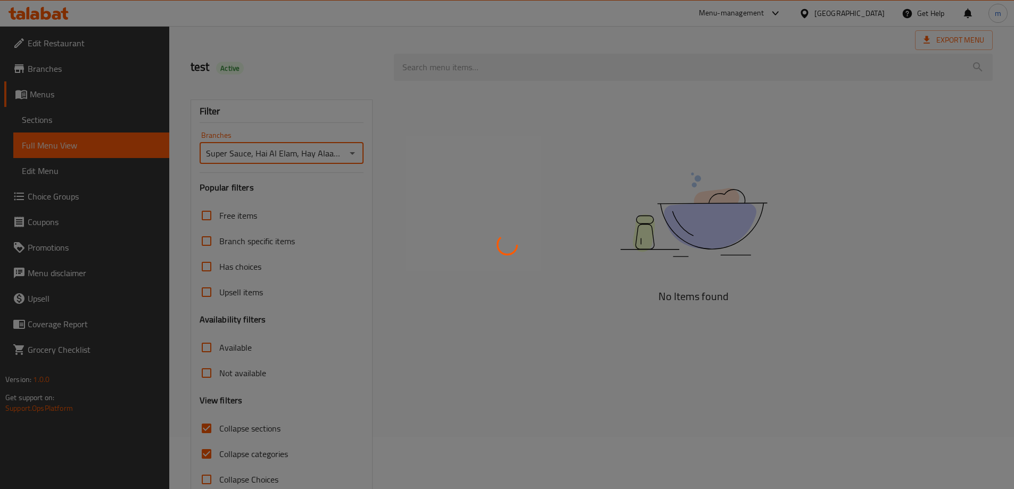
scroll to position [77, 0]
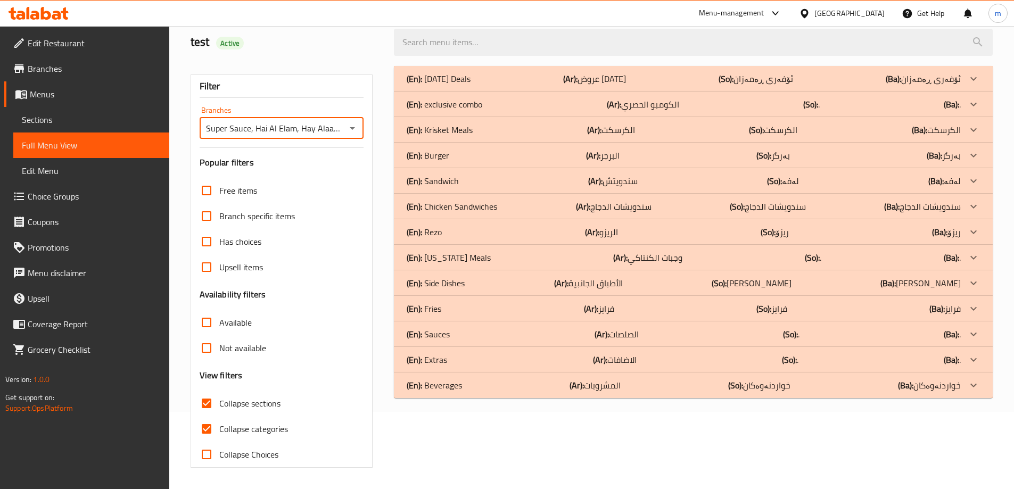
click at [421, 92] on div "(En): Beverages (Ar): المشروبات (So): خواردنەوەکان (Ba): خواردنەوەکان" at bounding box center [693, 79] width 599 height 26
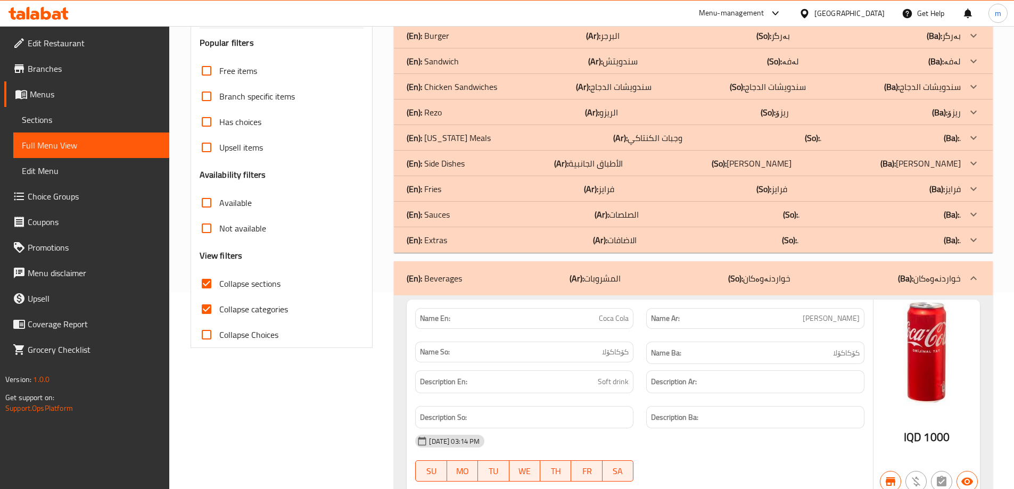
scroll to position [111, 0]
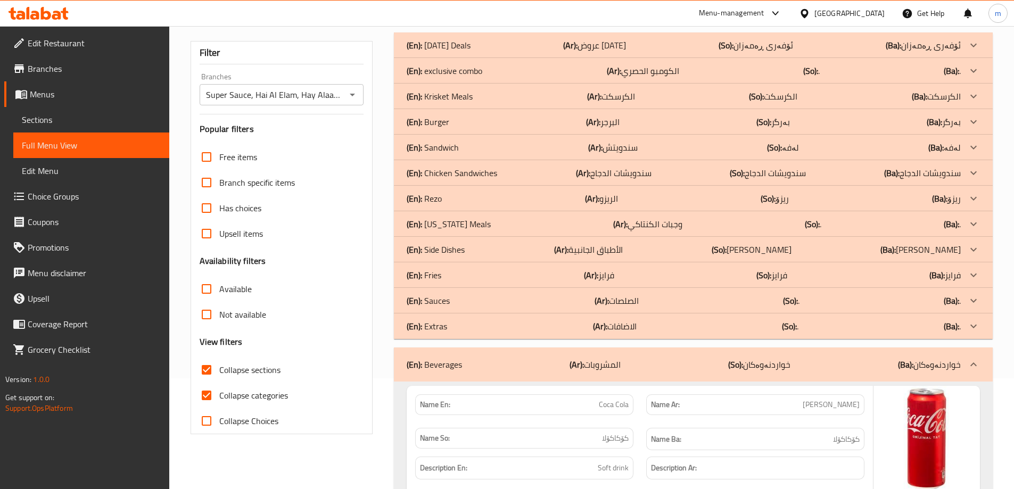
click at [357, 94] on icon "Open" at bounding box center [352, 94] width 13 height 13
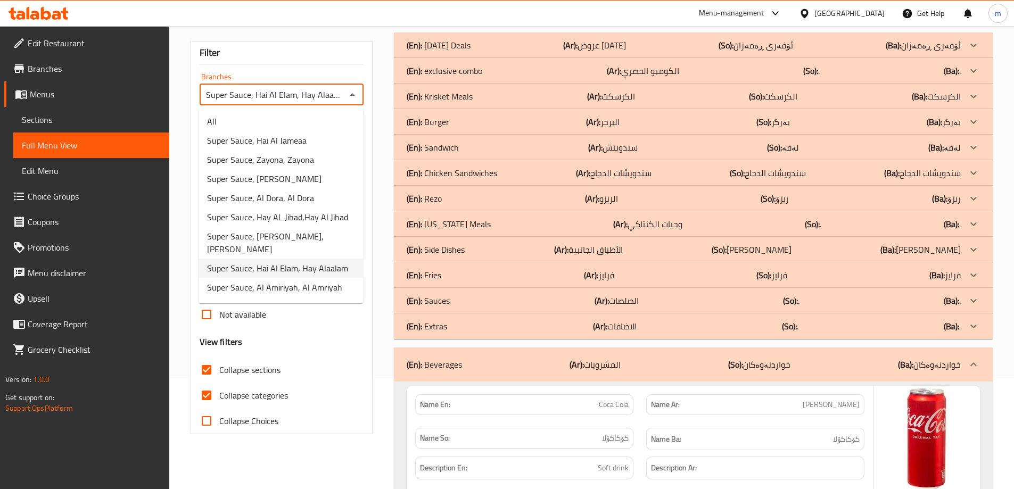
scroll to position [0, 2]
click at [300, 281] on span "Super Sauce, Al Amiriyah, Al Amriyah" at bounding box center [274, 287] width 135 height 13
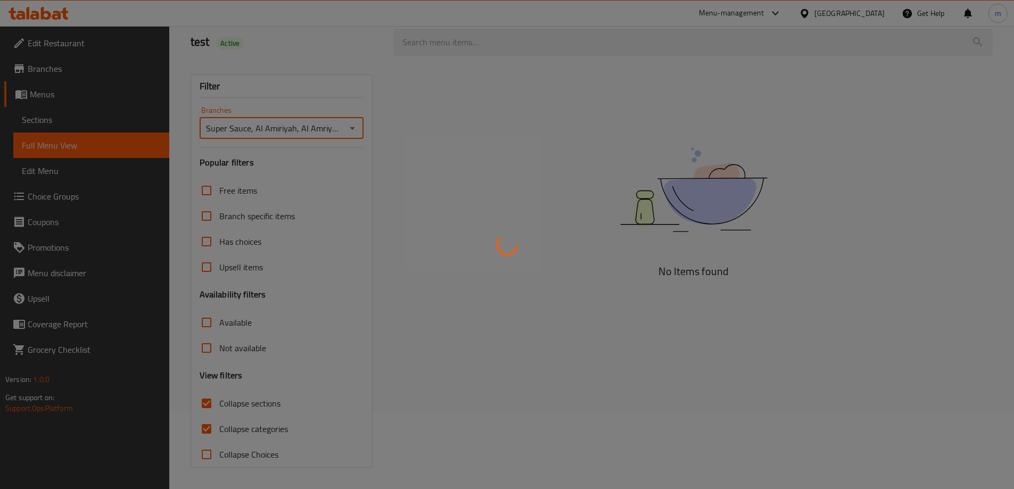
scroll to position [0, 0]
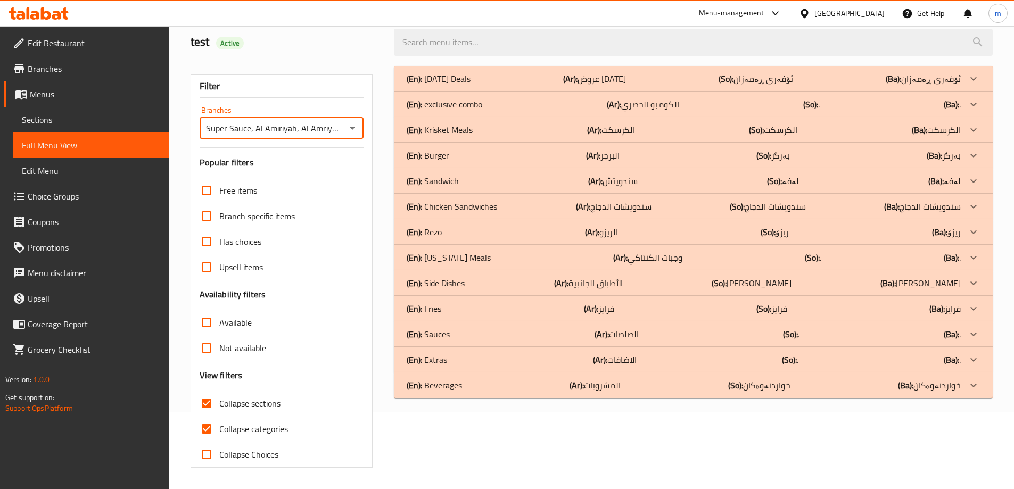
click at [513, 92] on div "(En): Beverages (Ar): المشروبات (So): خواردنەوەکان (Ba): خواردنەوەکان" at bounding box center [693, 79] width 599 height 26
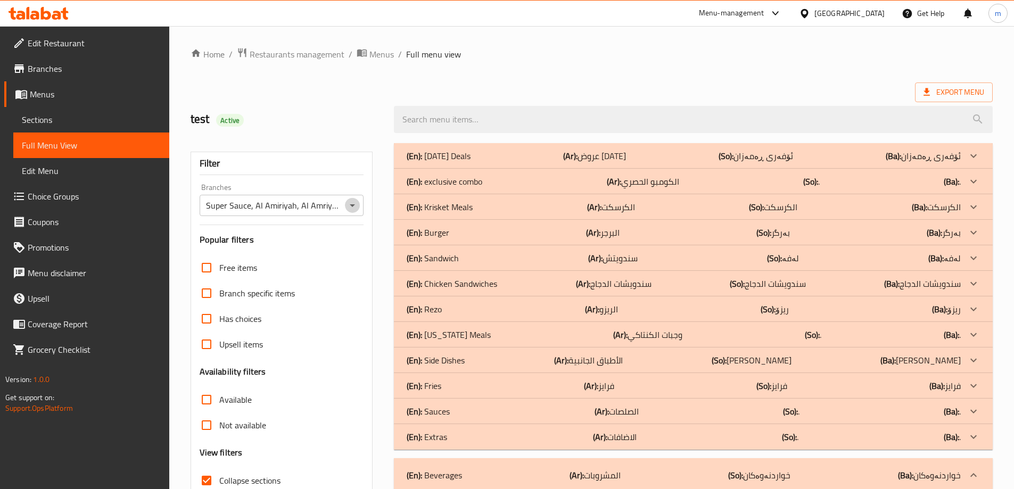
click at [354, 205] on icon "Open" at bounding box center [352, 205] width 13 height 13
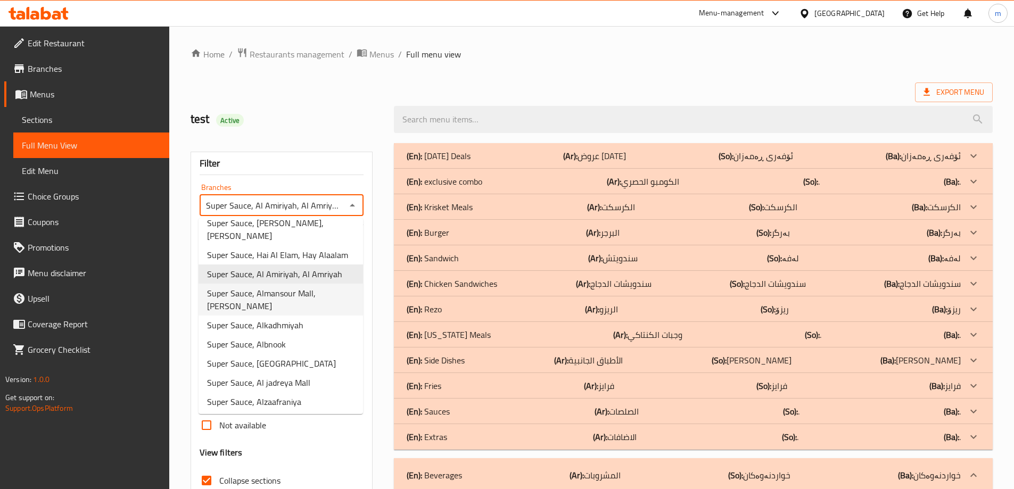
click at [311, 287] on span "Super Sauce, Almansour Mall, [PERSON_NAME]" at bounding box center [280, 300] width 147 height 26
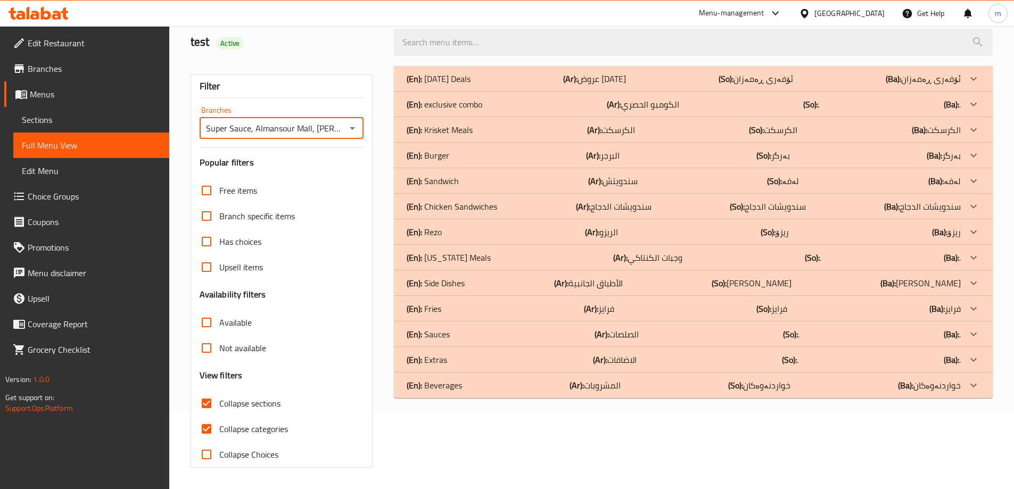
click at [499, 85] on div "(En): Beverages (Ar): المشروبات (So): خواردنەوەکان (Ba): خواردنەوەکان" at bounding box center [683, 78] width 554 height 13
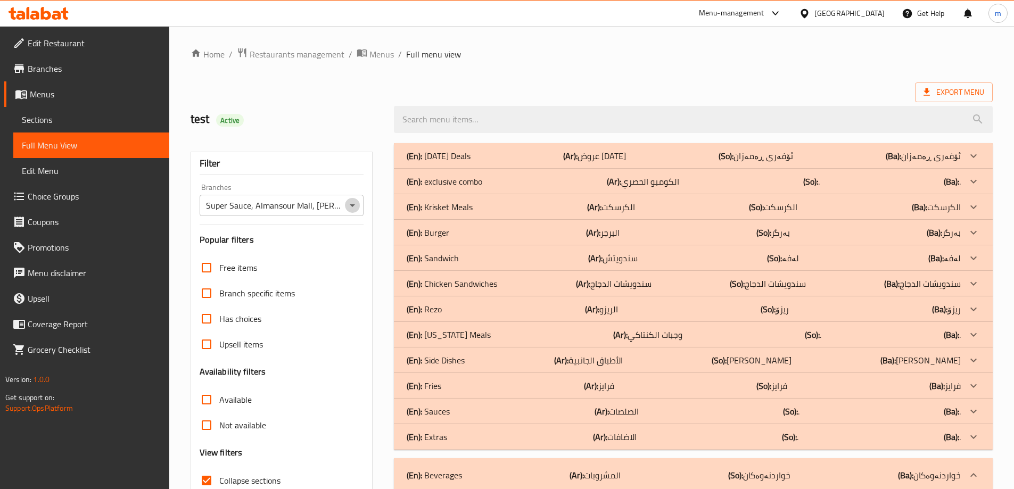
click at [347, 206] on icon "Open" at bounding box center [352, 205] width 13 height 13
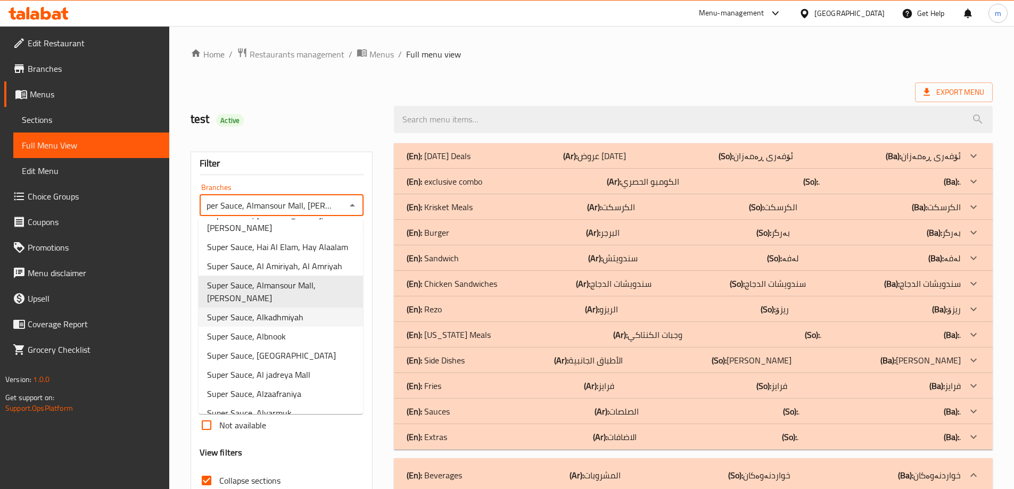
click at [300, 311] on span "Super Sauce, Alkadhmiyah" at bounding box center [255, 317] width 96 height 13
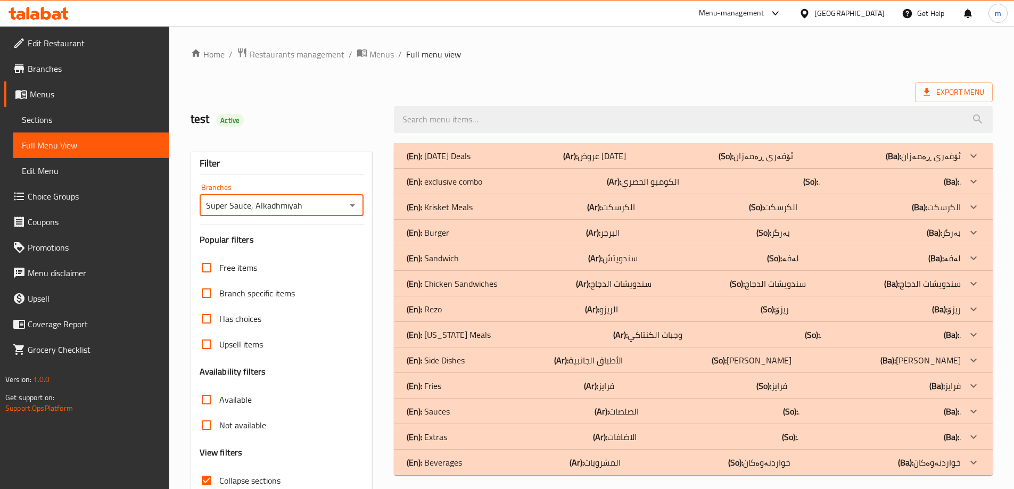
click at [453, 162] on p "(En): Beverages" at bounding box center [438, 156] width 64 height 13
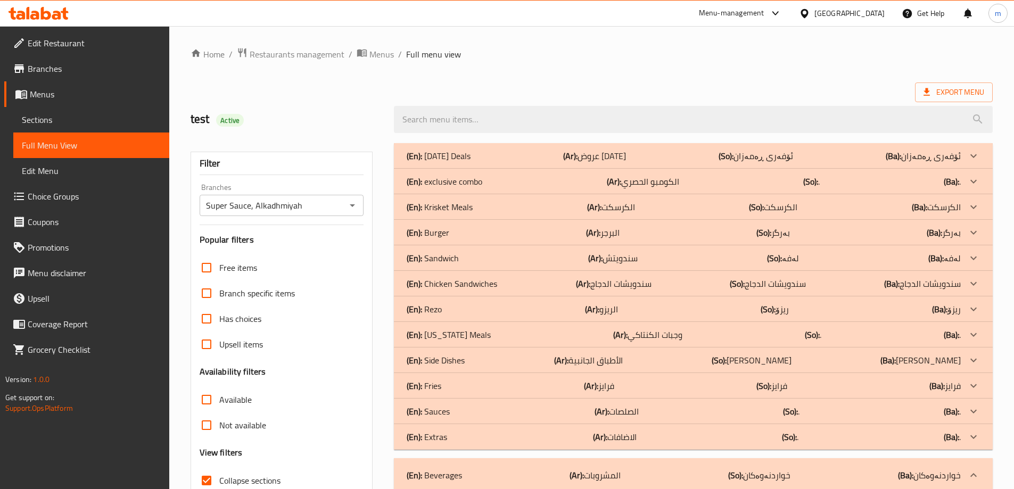
click at [352, 204] on icon "Open" at bounding box center [352, 205] width 13 height 13
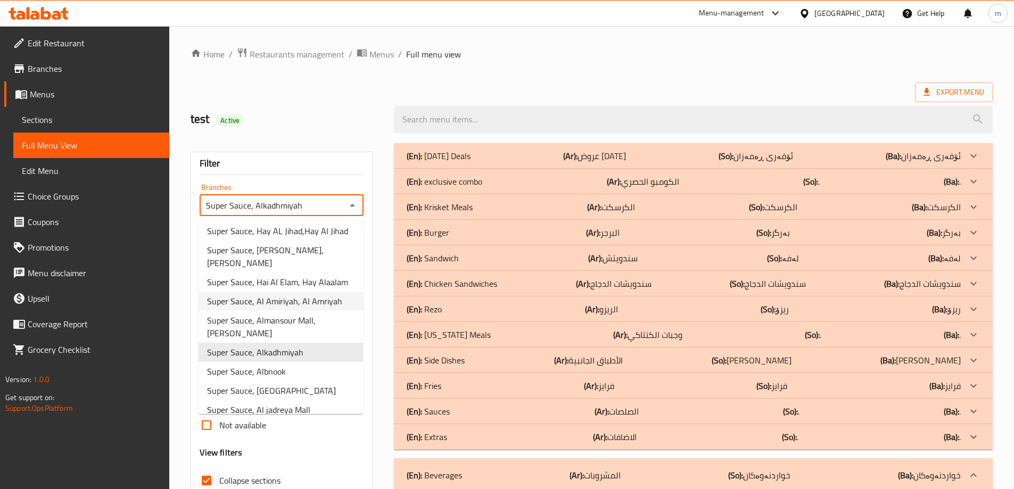
scroll to position [132, 0]
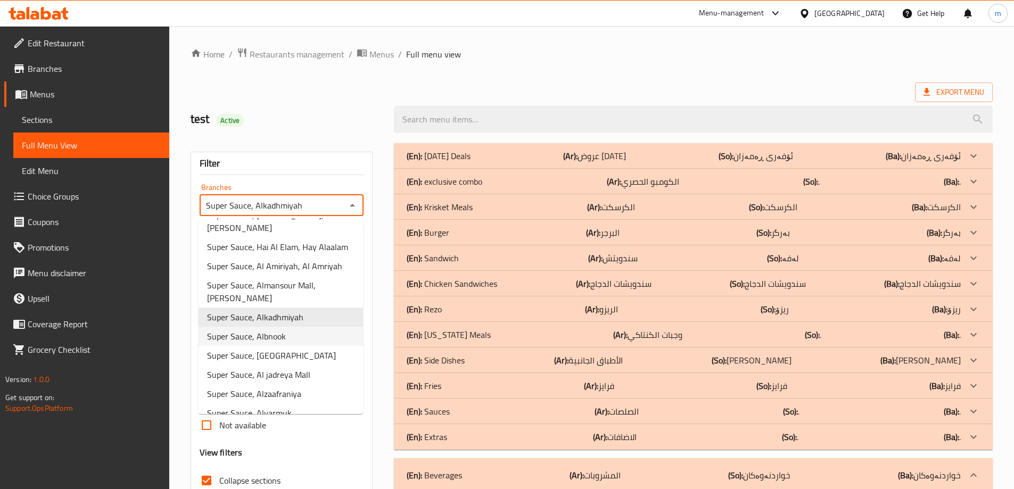
click at [292, 327] on li "Super Sauce, Albnook" at bounding box center [280, 336] width 164 height 19
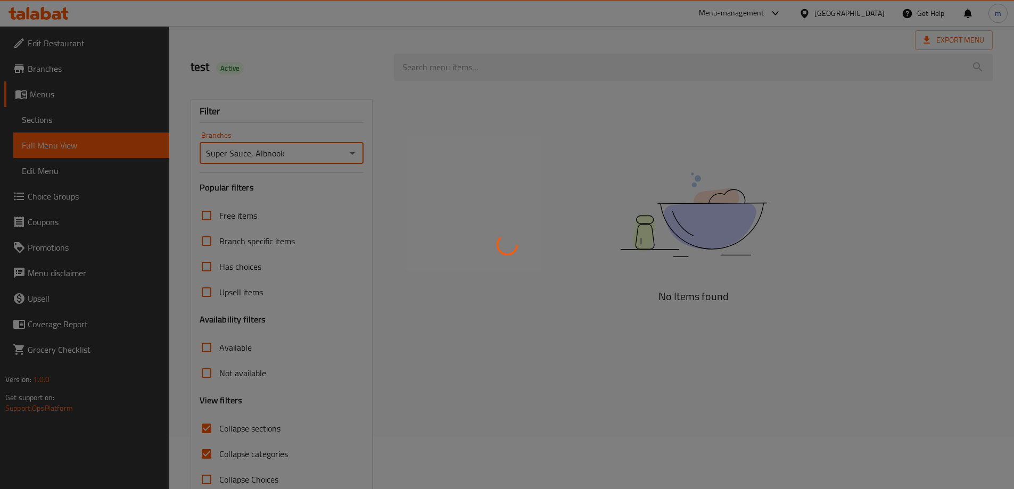
scroll to position [77, 0]
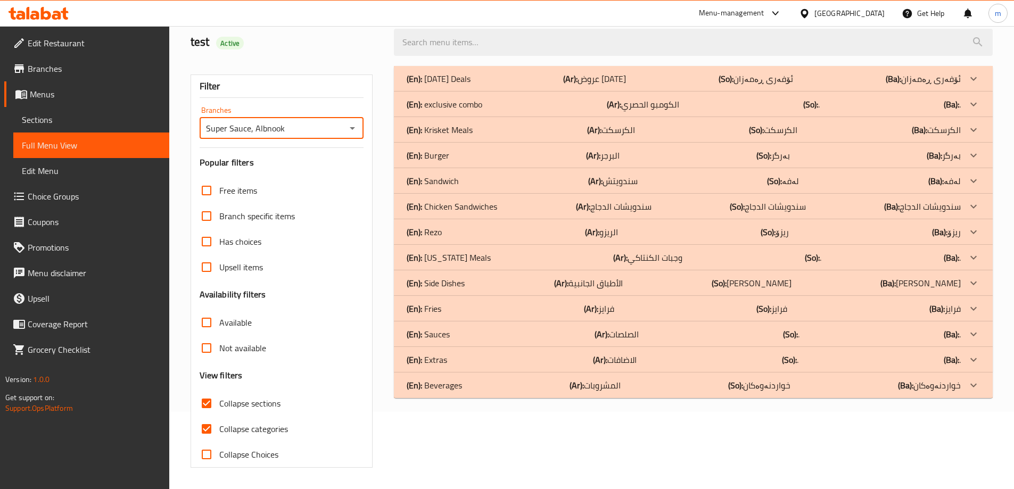
click at [480, 92] on div "(En): Beverages (Ar): المشروبات (So): خواردنەوەکان (Ba): خواردنەوەکان" at bounding box center [693, 79] width 599 height 26
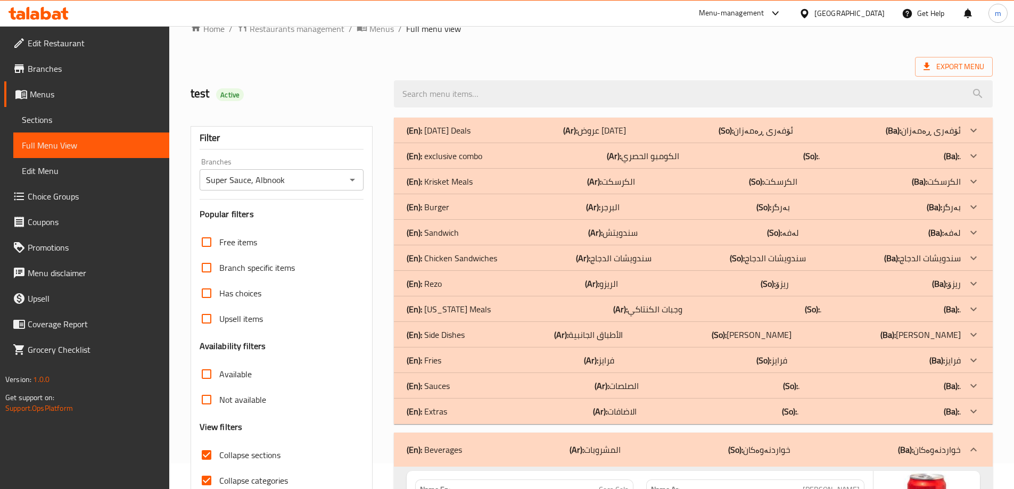
scroll to position [0, 0]
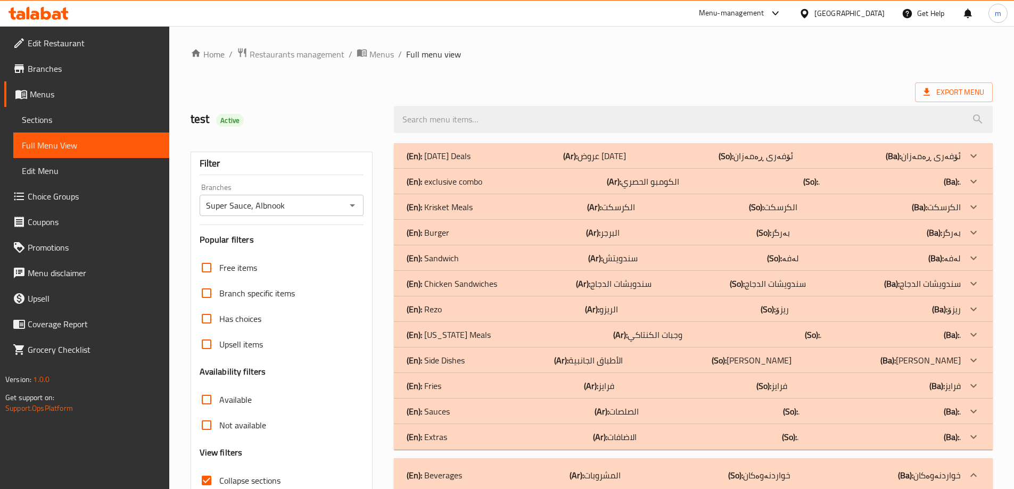
click at [352, 201] on icon "Open" at bounding box center [352, 205] width 13 height 13
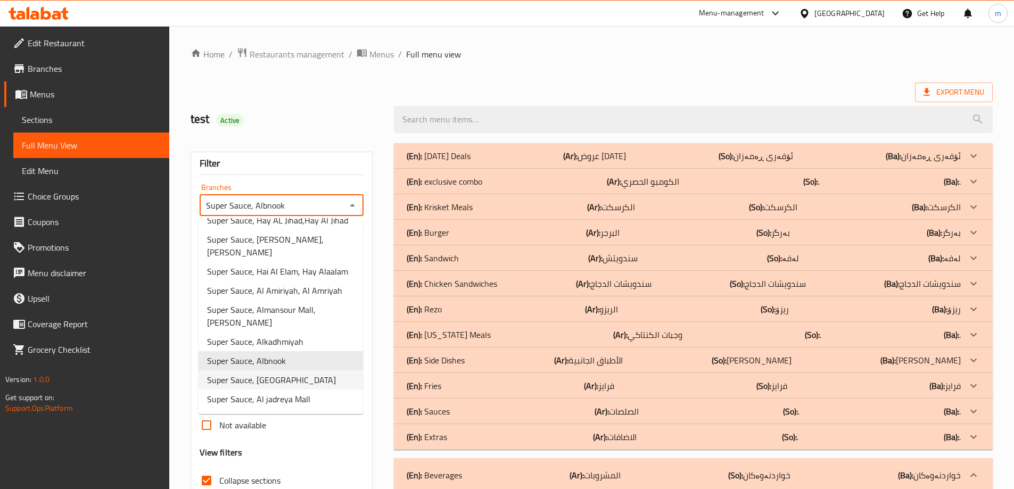
scroll to position [132, 0]
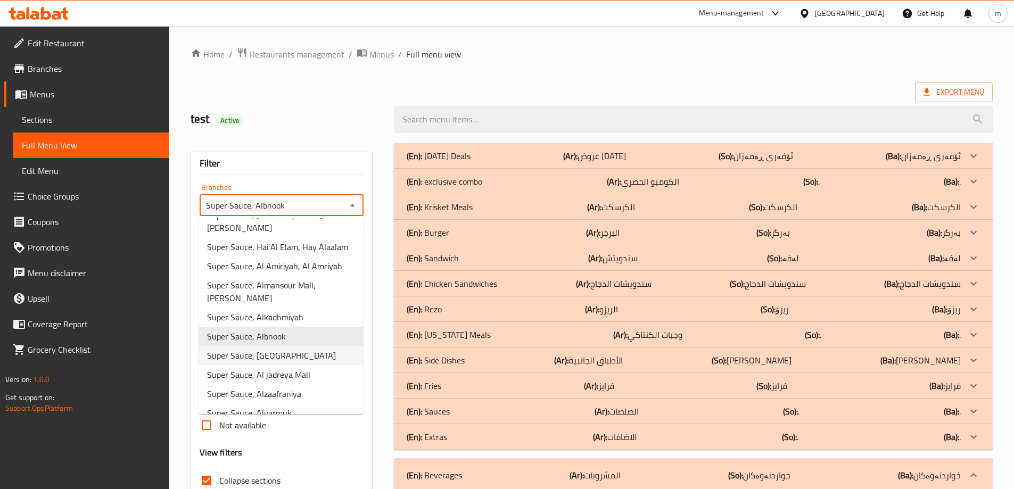
click at [265, 350] on span "Super Sauce, [GEOGRAPHIC_DATA]" at bounding box center [271, 355] width 129 height 13
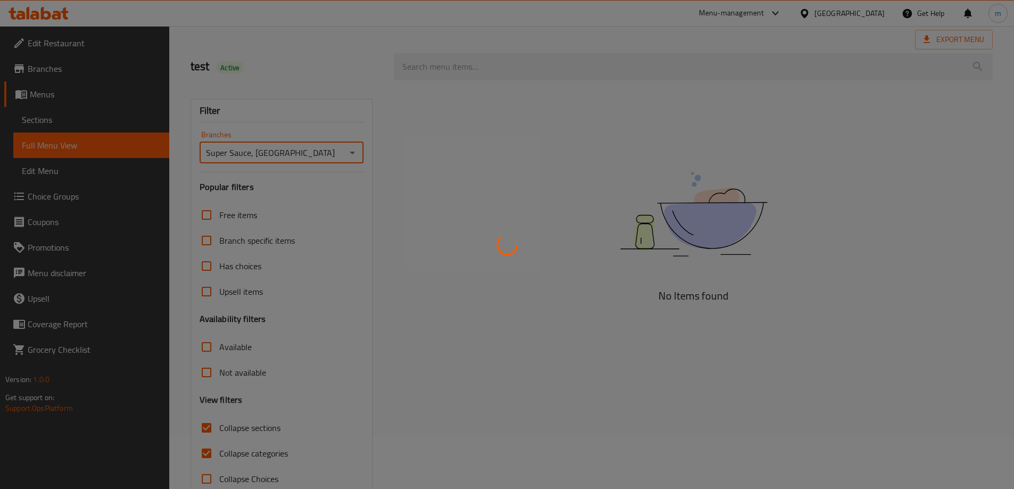
scroll to position [77, 0]
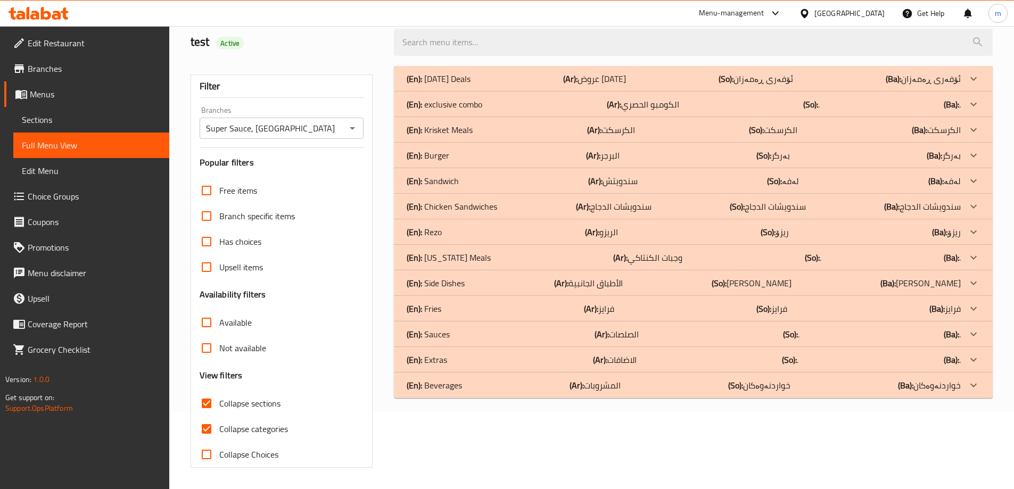
click at [482, 85] on div "(En): Beverages (Ar): المشروبات (So): خواردنەوەکان (Ba): خواردنەوەکان" at bounding box center [683, 78] width 554 height 13
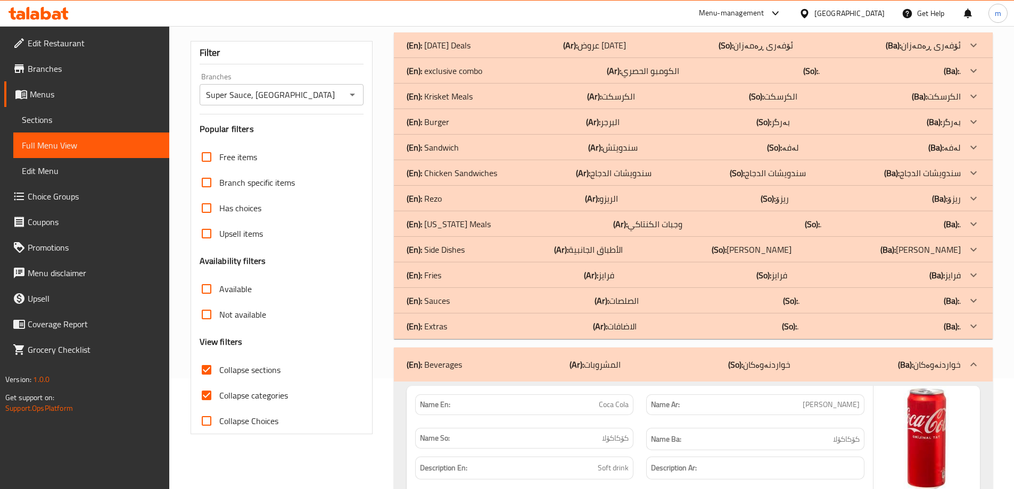
scroll to position [0, 0]
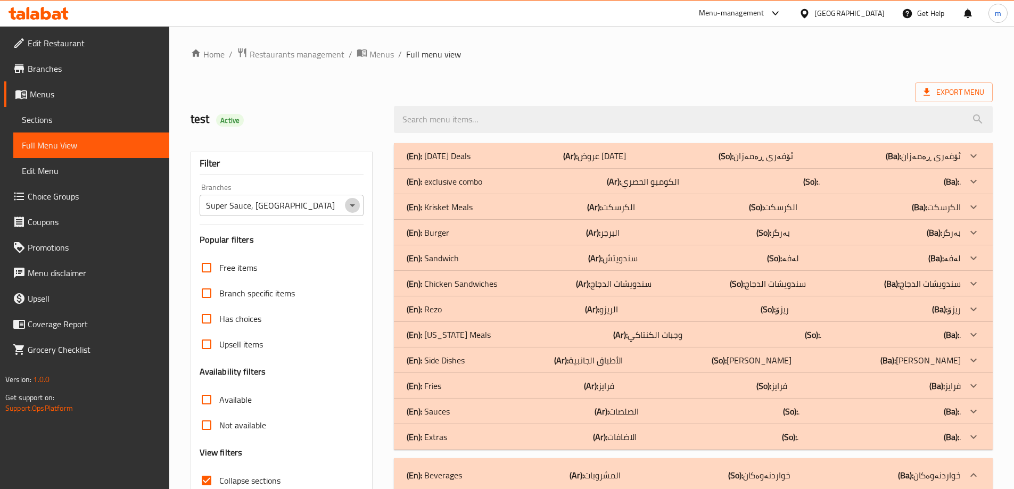
click at [353, 207] on icon "Open" at bounding box center [352, 205] width 13 height 13
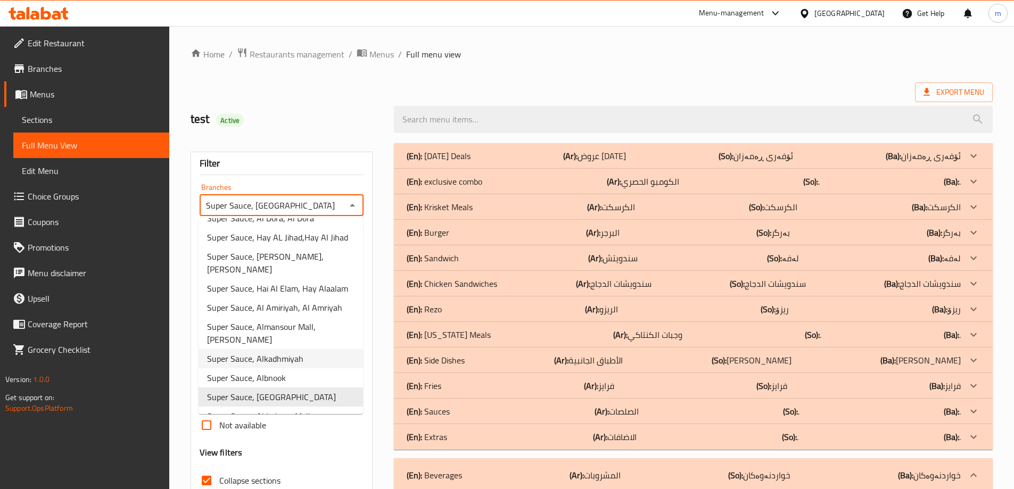
scroll to position [132, 0]
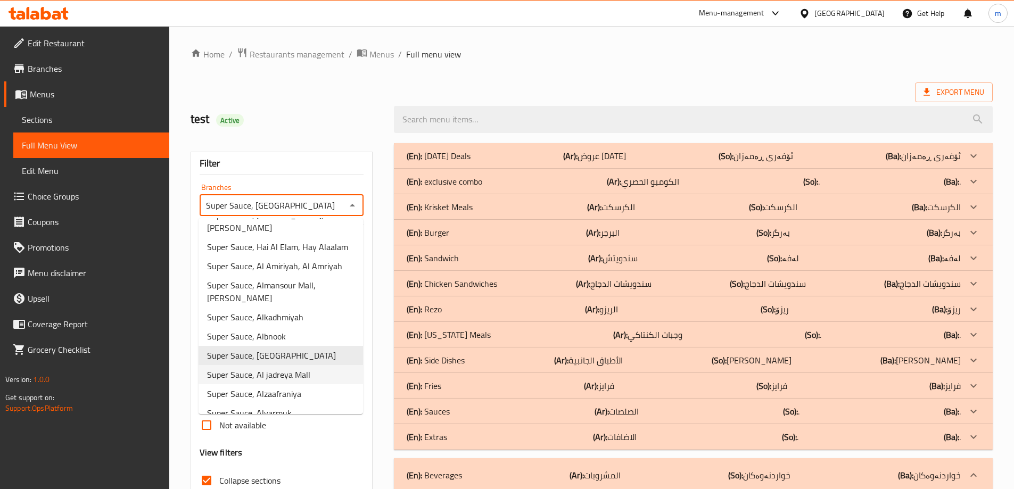
click at [272, 368] on span "Super Sauce, Al jadreya Mall" at bounding box center [258, 374] width 103 height 13
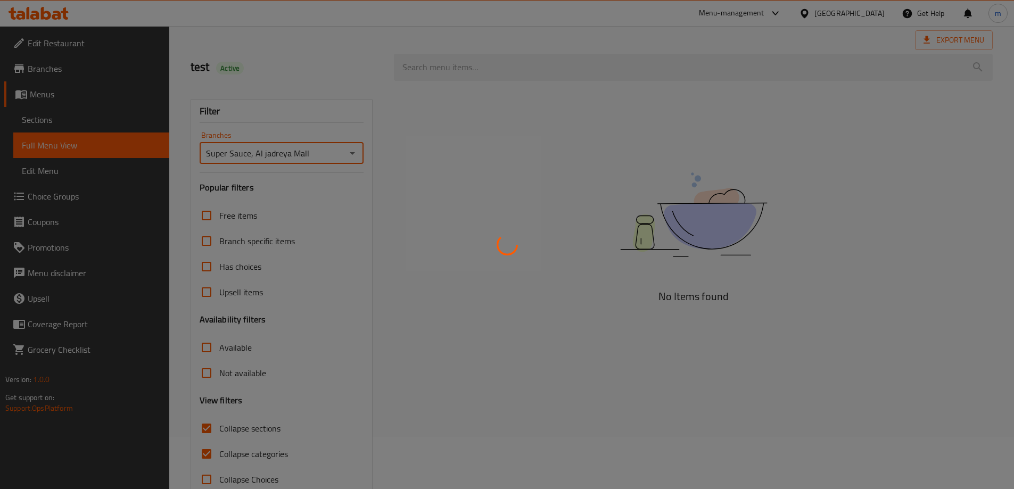
scroll to position [77, 0]
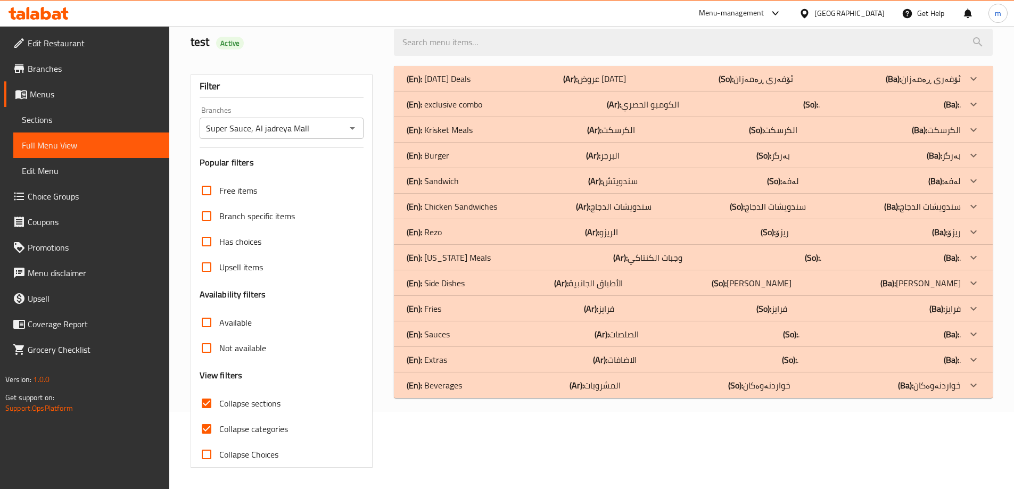
click at [577, 87] on b "(Ar):" at bounding box center [570, 79] width 14 height 16
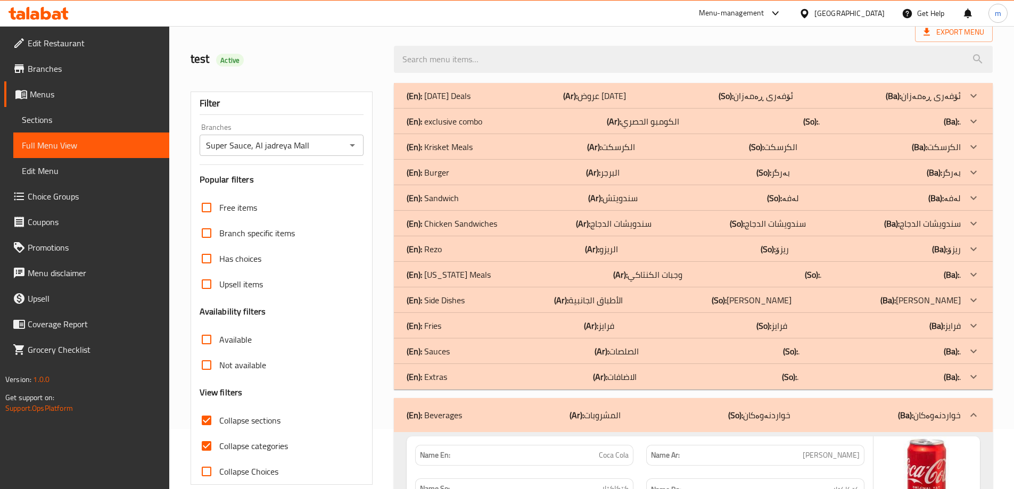
scroll to position [0, 0]
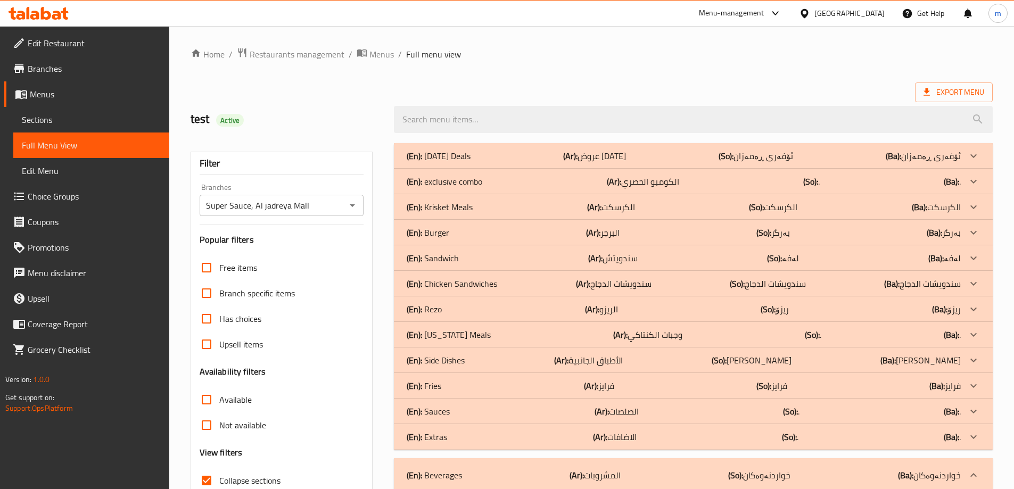
click at [346, 207] on icon "Open" at bounding box center [352, 205] width 13 height 13
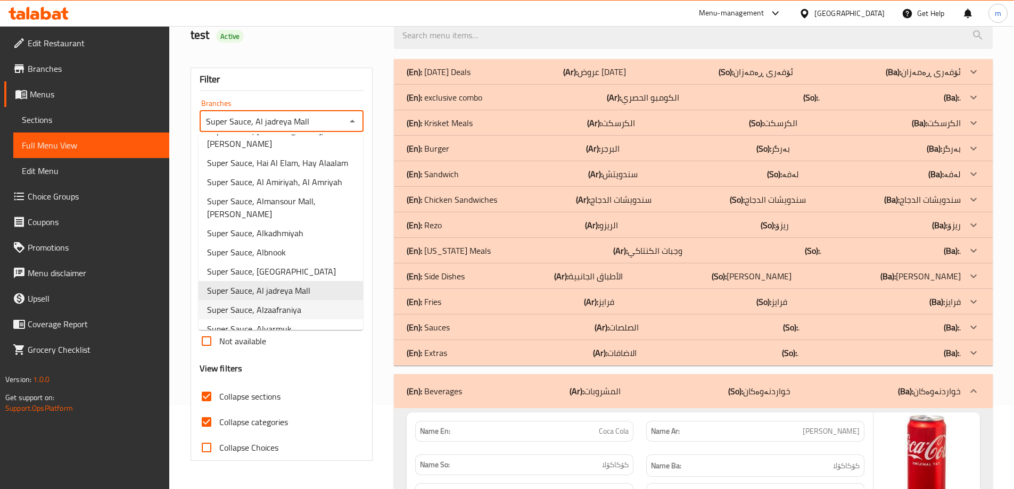
scroll to position [124, 0]
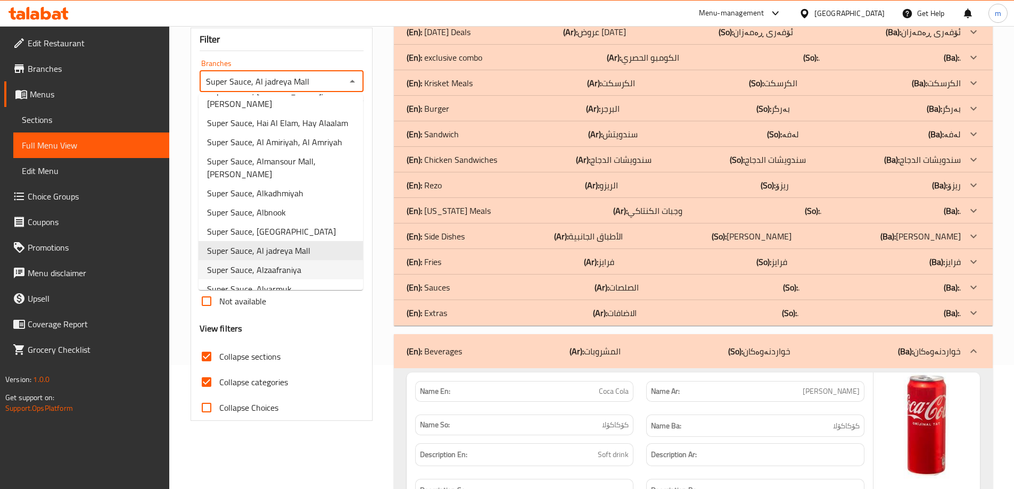
click at [283, 263] on span "Super Sauce, Alzaafraniya" at bounding box center [254, 269] width 94 height 13
type input "Super Sauce, Alzaafraniya"
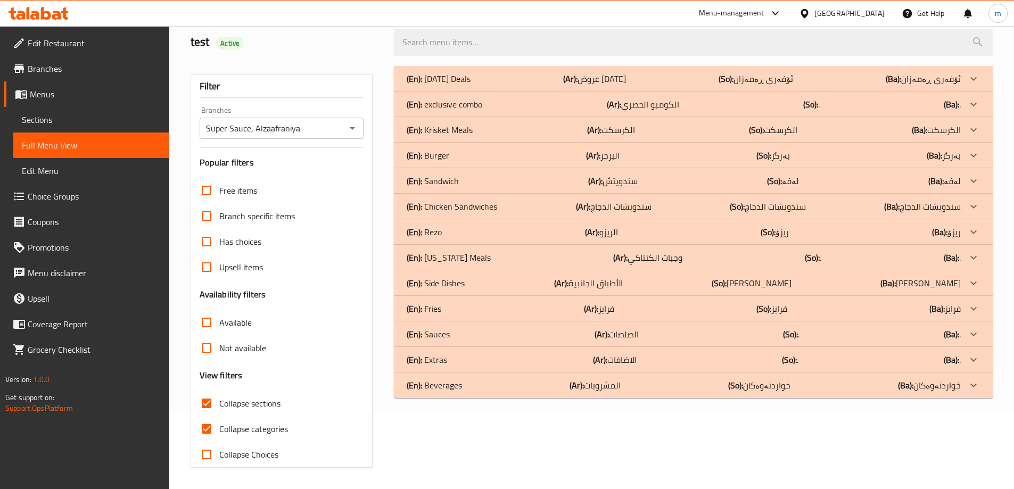
click at [468, 85] on div "(En): Beverages (Ar): المشروبات (So): خواردنەوەکان (Ba): خواردنەوەکان" at bounding box center [683, 78] width 554 height 13
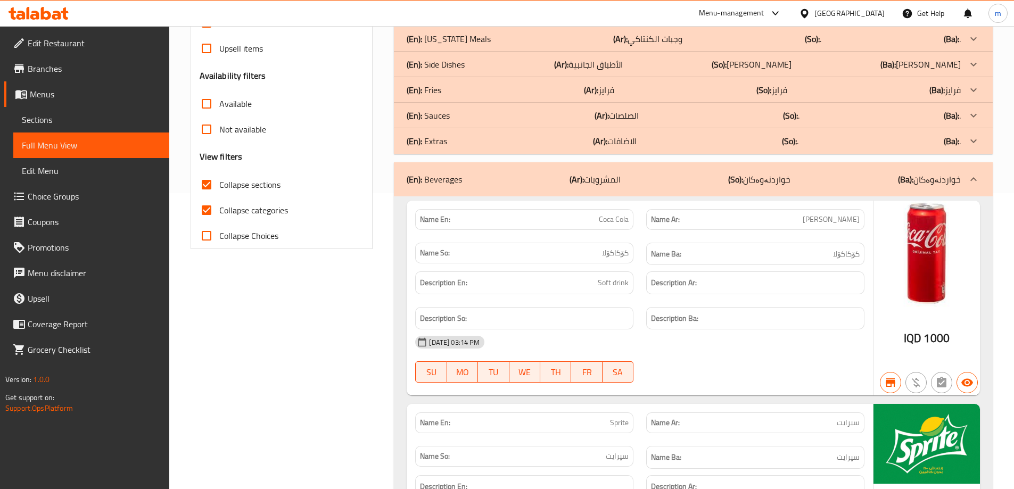
scroll to position [235, 0]
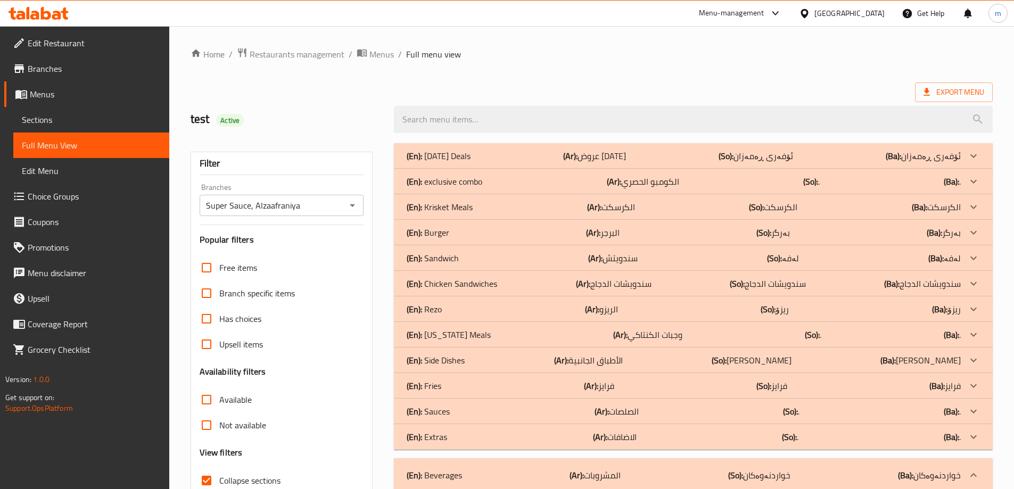
click at [354, 210] on icon "Open" at bounding box center [352, 205] width 13 height 13
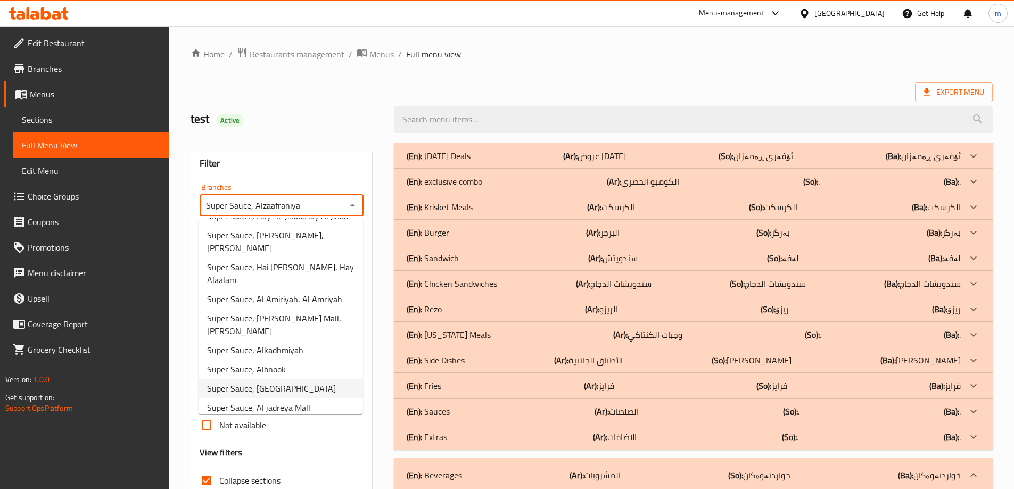
scroll to position [132, 0]
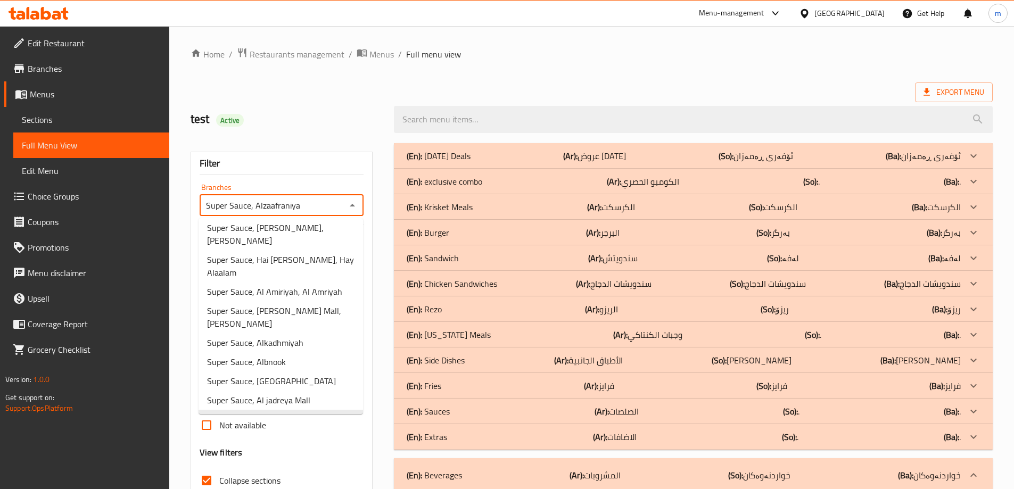
click at [279, 432] on span "Super Sauce, Alyarmuk" at bounding box center [249, 438] width 85 height 13
type input "Super Sauce, Alyarmuk"
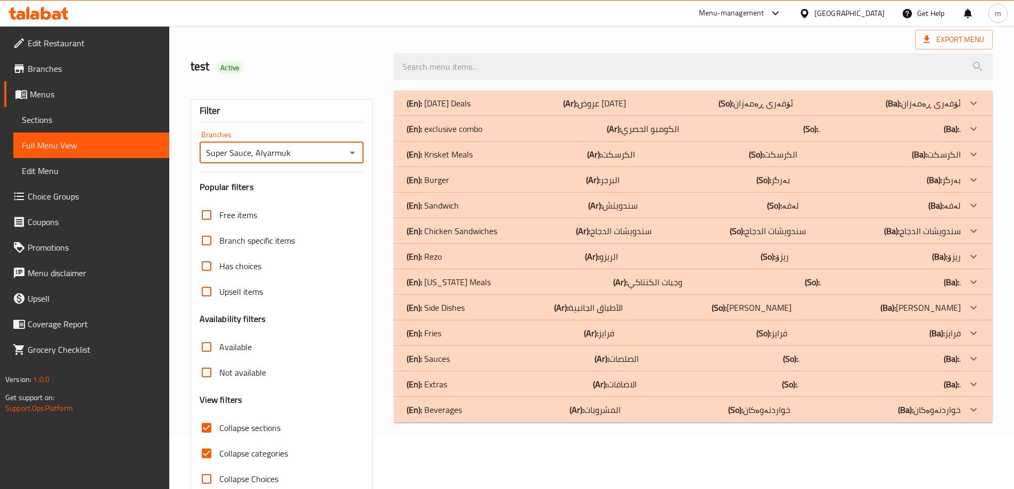
scroll to position [77, 0]
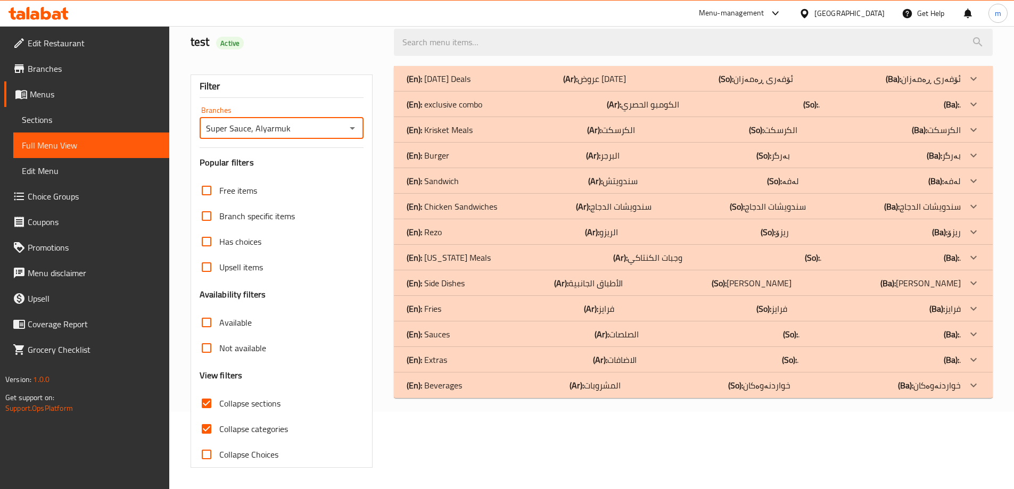
click at [466, 92] on div "(En): Beverages (Ar): المشروبات (So): خواردنەوەکان (Ba): خواردنەوەکان" at bounding box center [693, 79] width 599 height 26
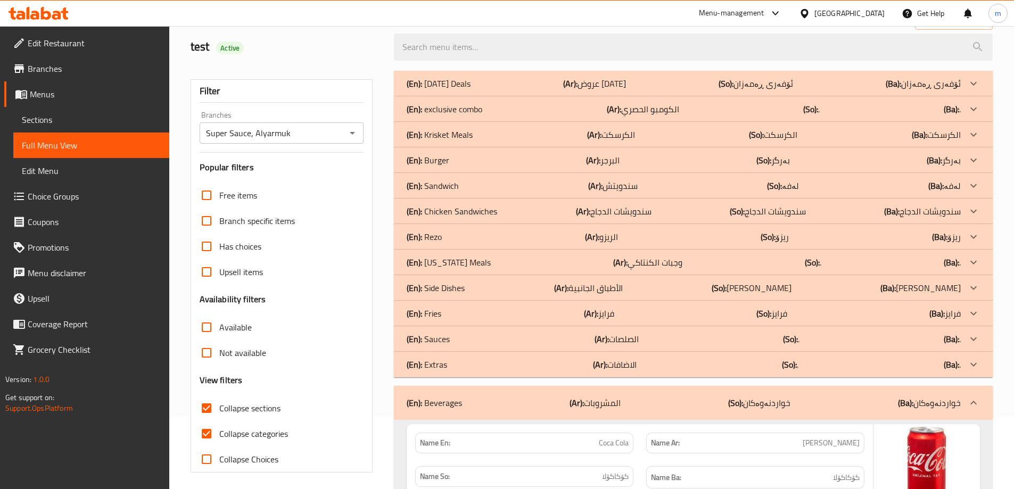
scroll to position [0, 0]
